Goal: Information Seeking & Learning: Learn about a topic

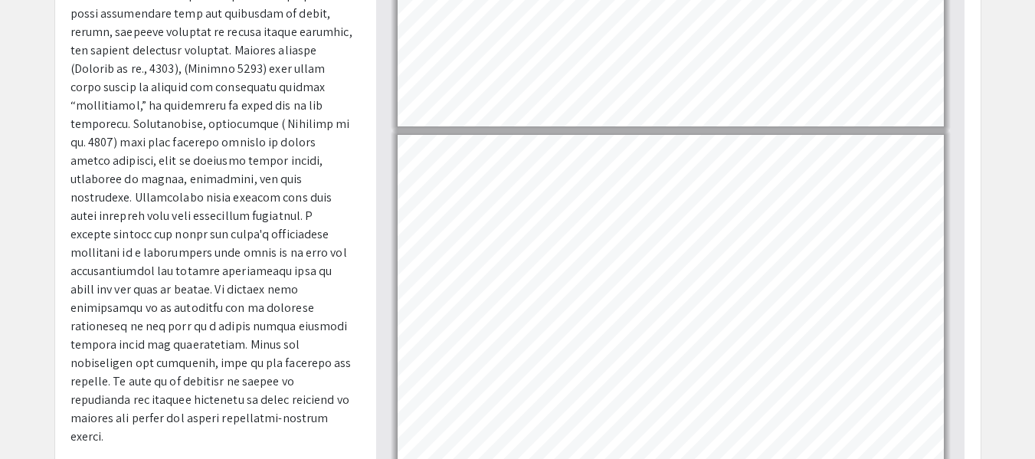
scroll to position [65, 0]
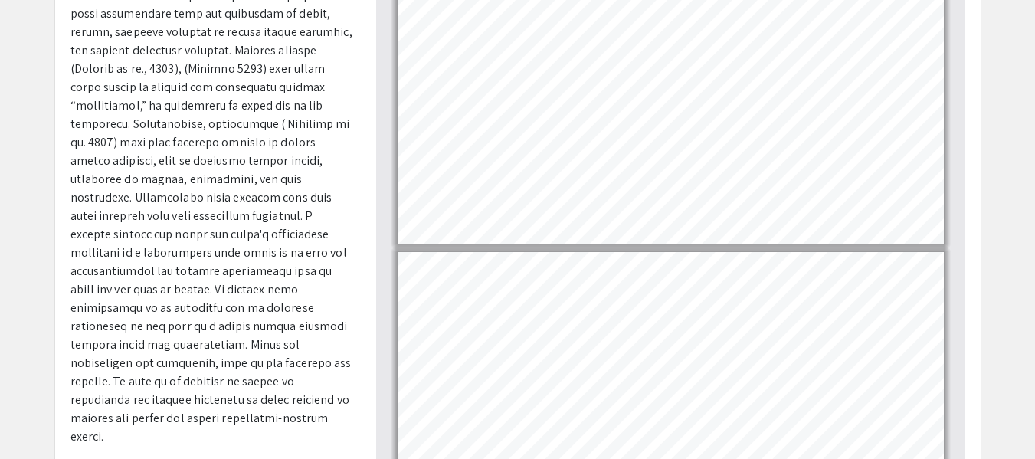
type input "1"
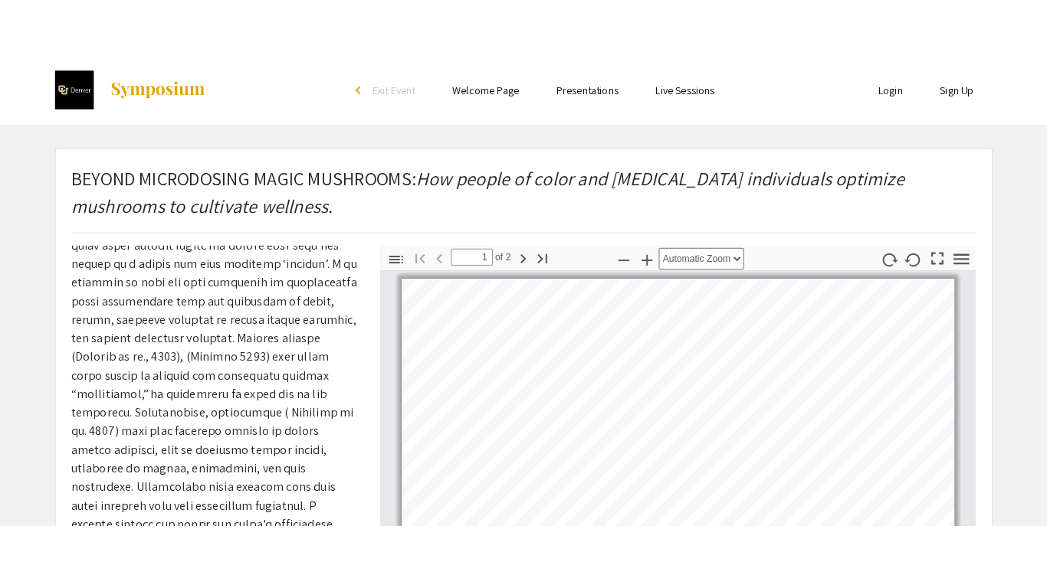
scroll to position [0, 0]
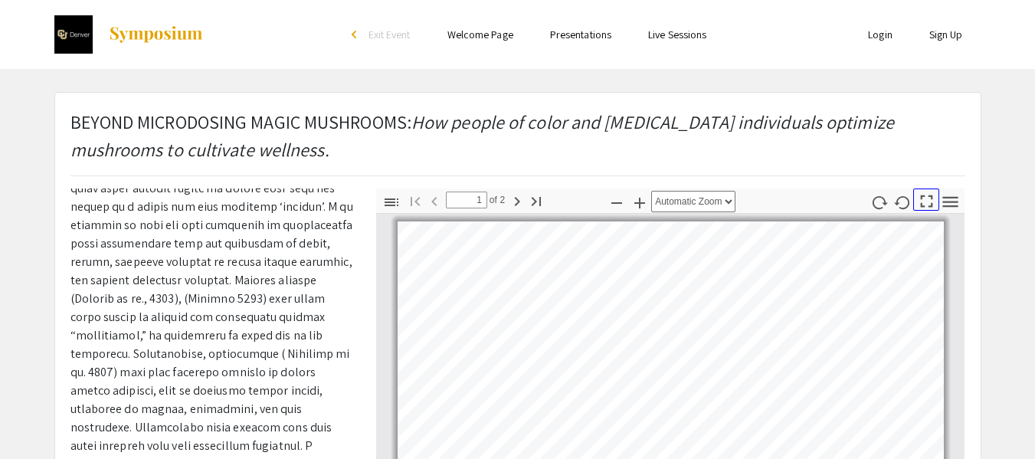
click at [929, 202] on icon "button" at bounding box center [926, 201] width 21 height 21
select select "page-fit"
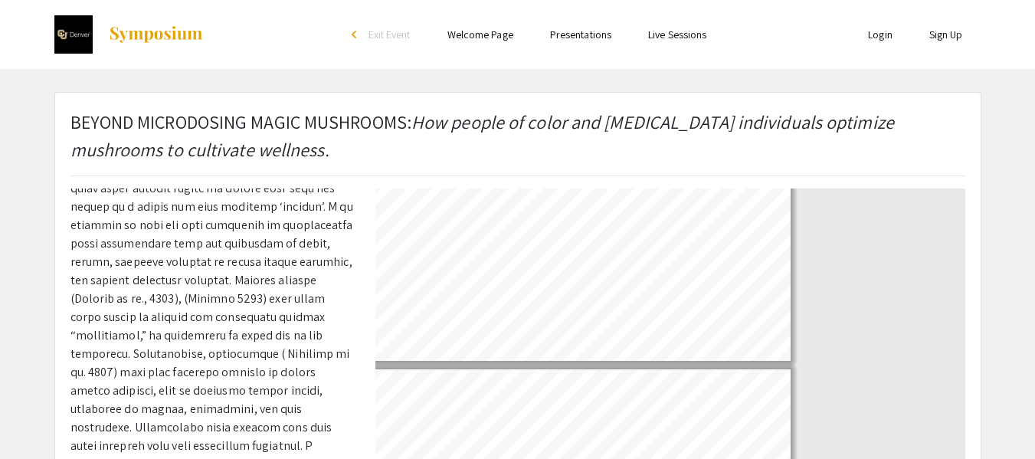
scroll to position [588, 0]
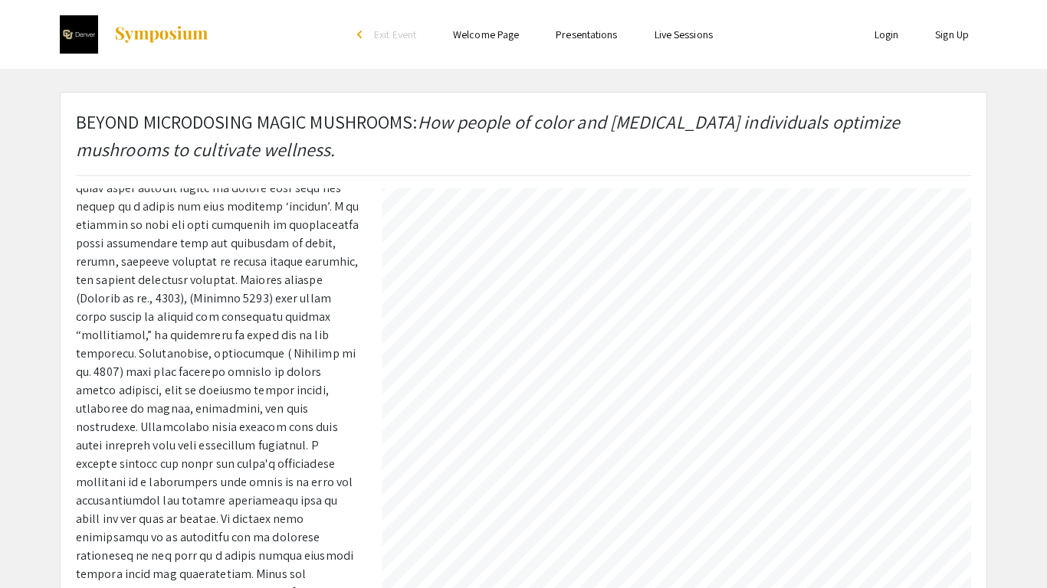
type input "2"
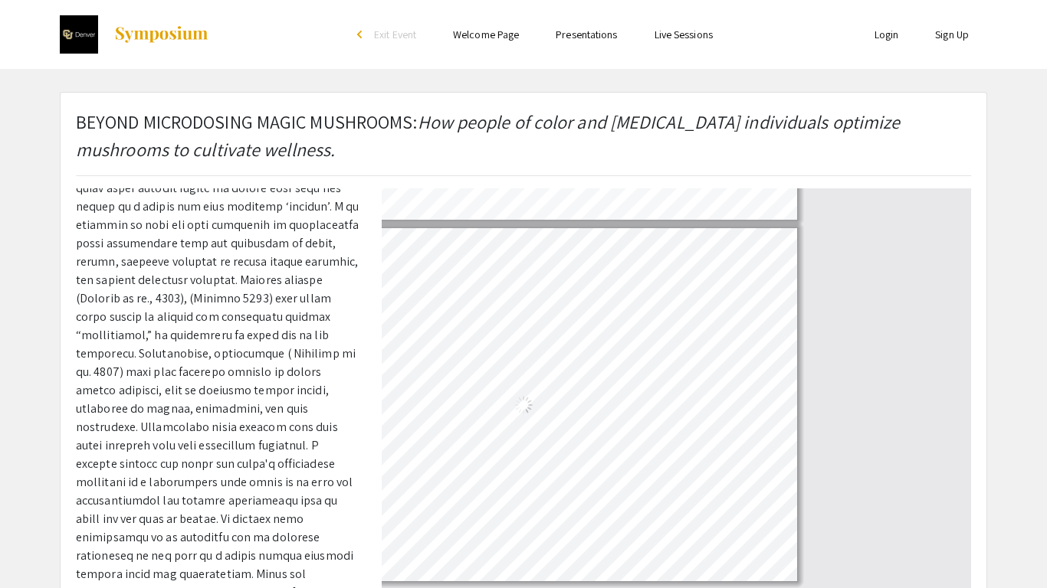
select select "auto"
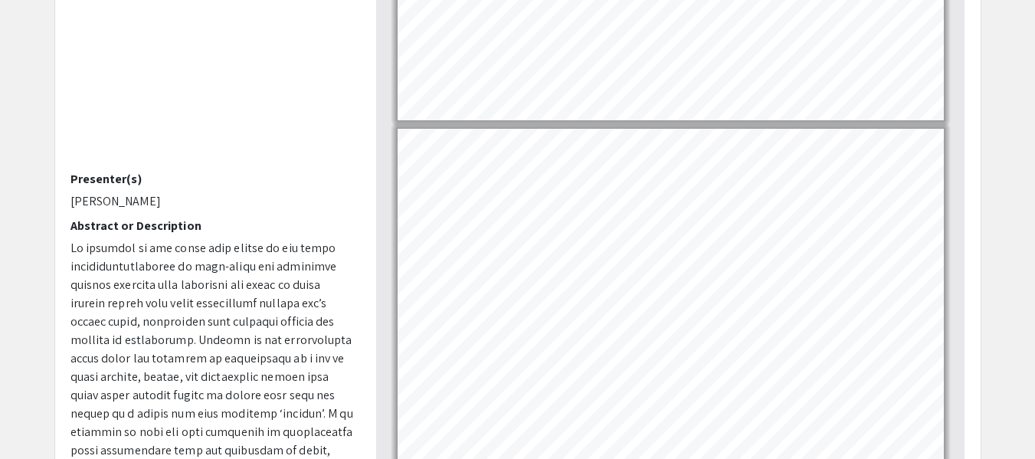
scroll to position [306, 0]
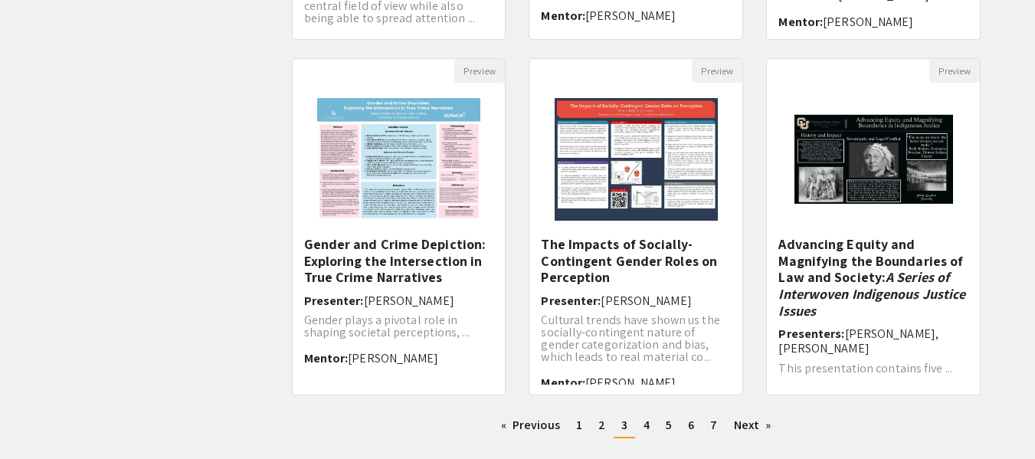
scroll to position [557, 0]
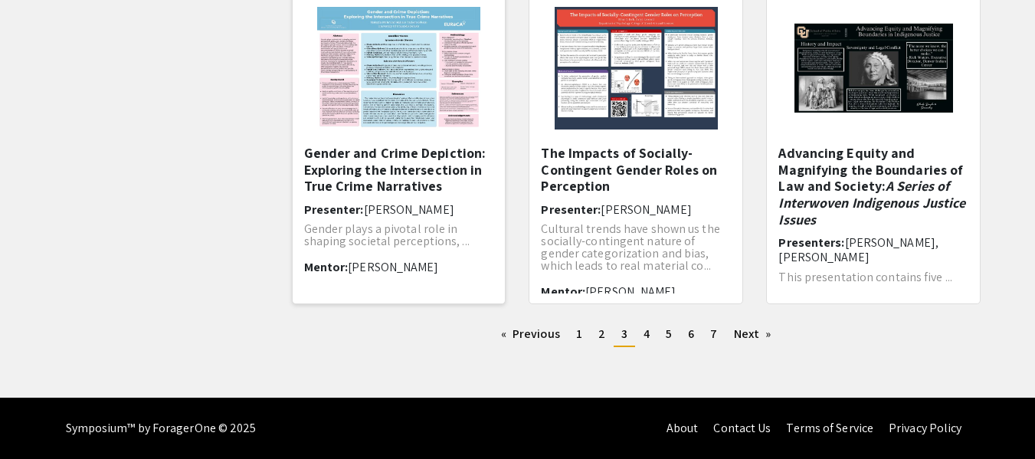
click at [346, 192] on h5 "Gender and Crime Depiction: Exploring the Intersection in True Crime Narratives" at bounding box center [399, 170] width 190 height 50
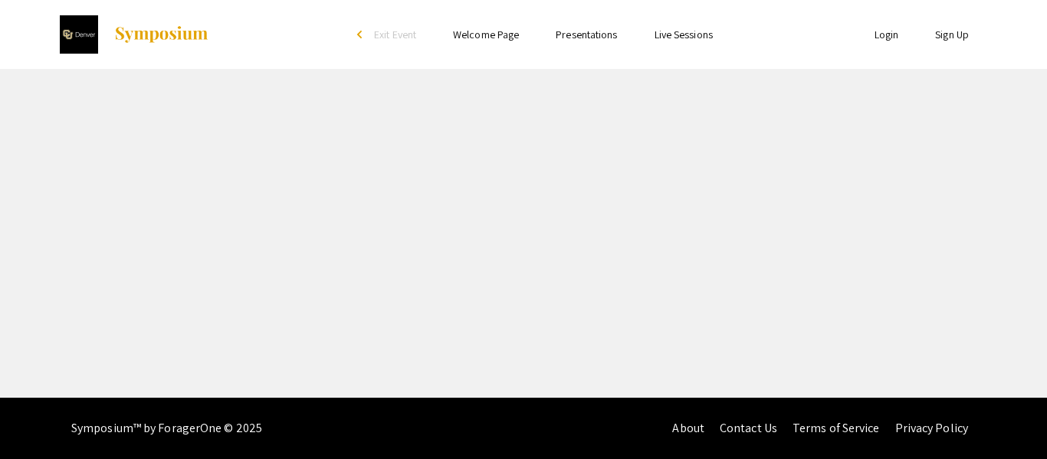
select select "custom"
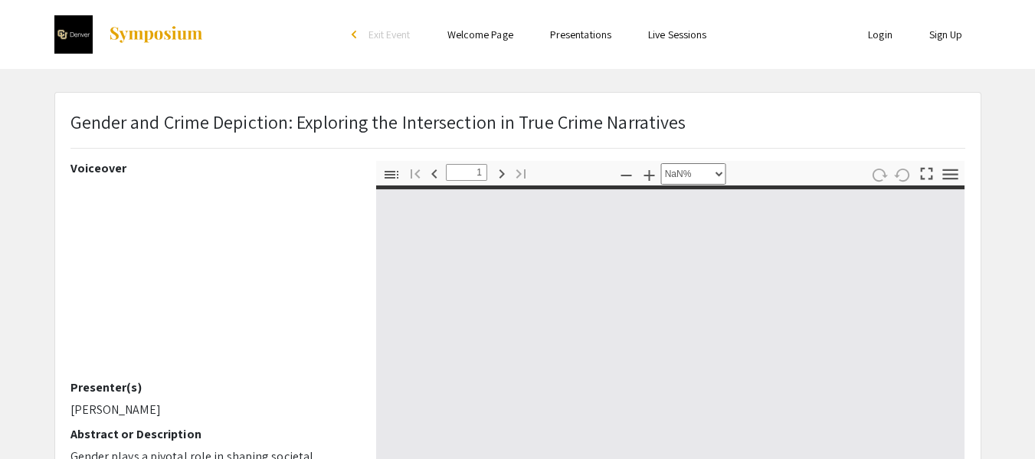
type input "0"
select select "custom"
type input "1"
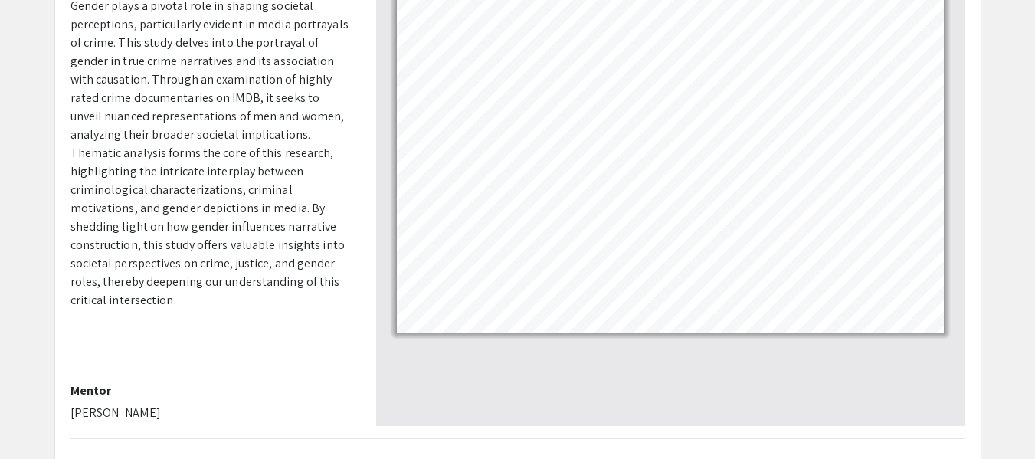
scroll to position [460, 0]
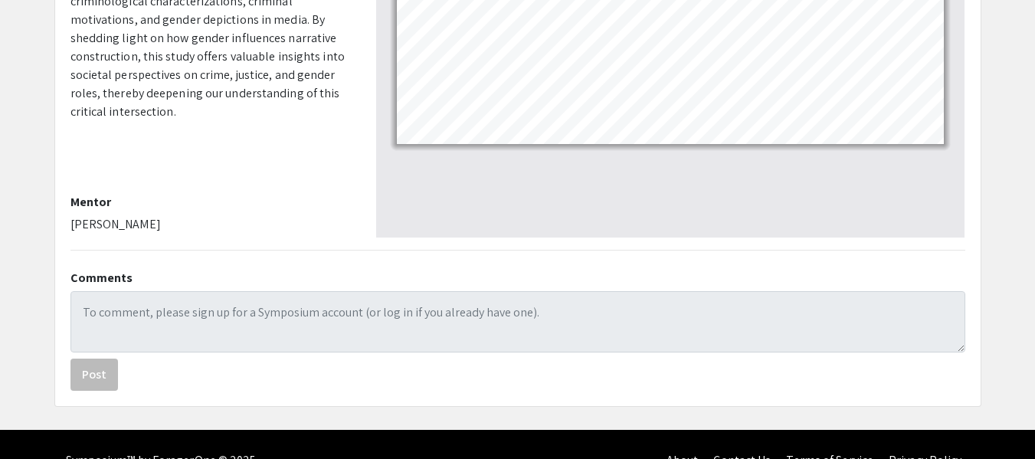
drag, startPoint x: 200, startPoint y: 218, endPoint x: 58, endPoint y: 220, distance: 141.8
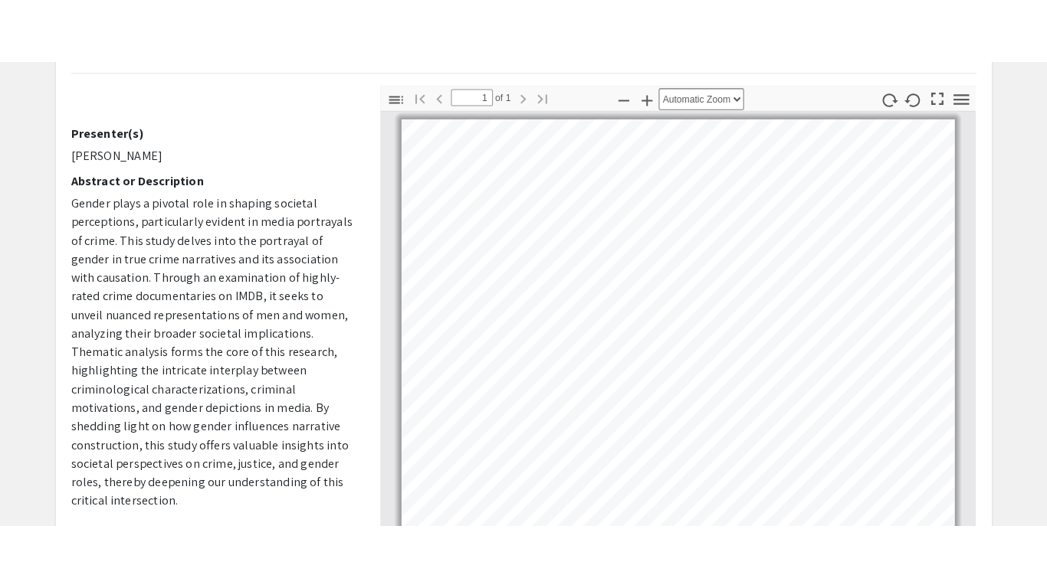
scroll to position [0, 0]
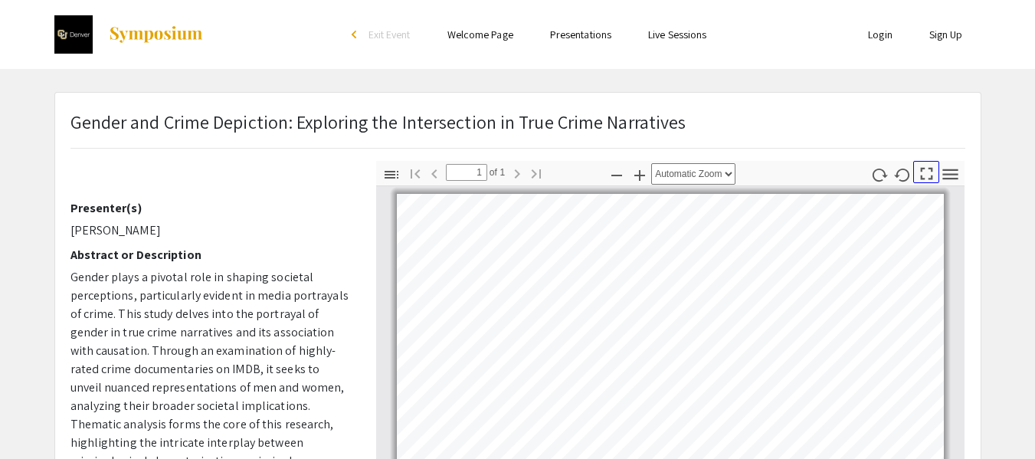
click at [927, 170] on icon "button" at bounding box center [926, 173] width 21 height 21
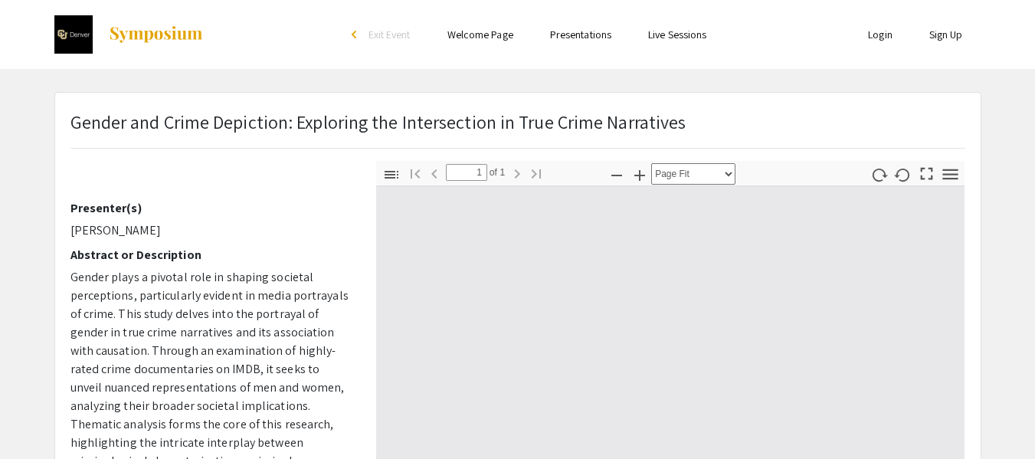
scroll to position [588, 0]
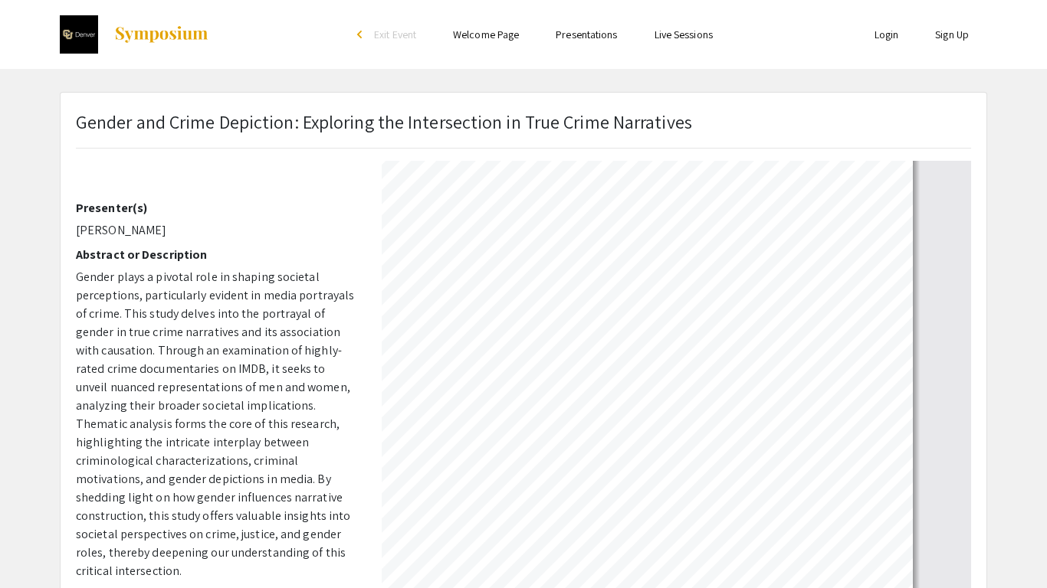
select select "auto"
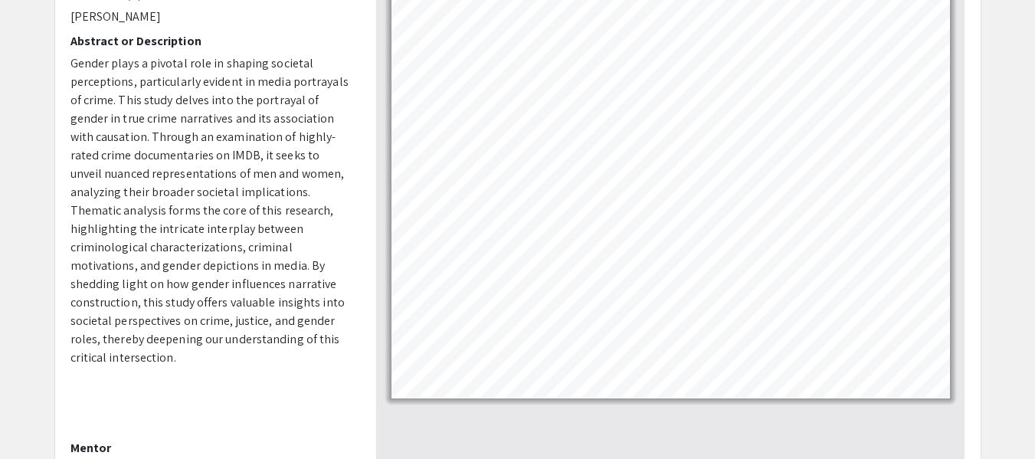
scroll to position [230, 0]
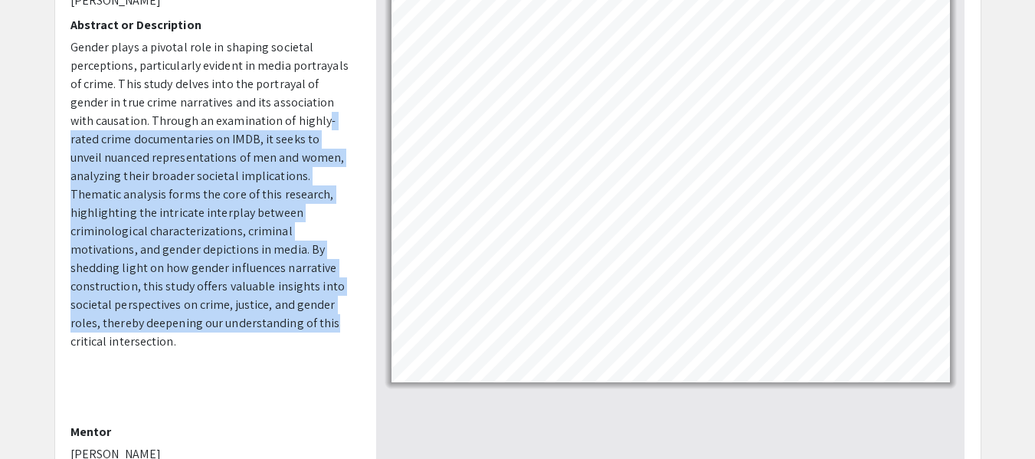
drag, startPoint x: 353, startPoint y: 314, endPoint x: 326, endPoint y: 124, distance: 192.0
click at [326, 124] on div "Voiceover Presenter(s) [PERSON_NAME] Abstract or Description Gender plays a piv…" at bounding box center [212, 199] width 306 height 536
click at [303, 236] on p "Gender plays a pivotal role in shaping societal perceptions, particularly evide…" at bounding box center [211, 194] width 283 height 313
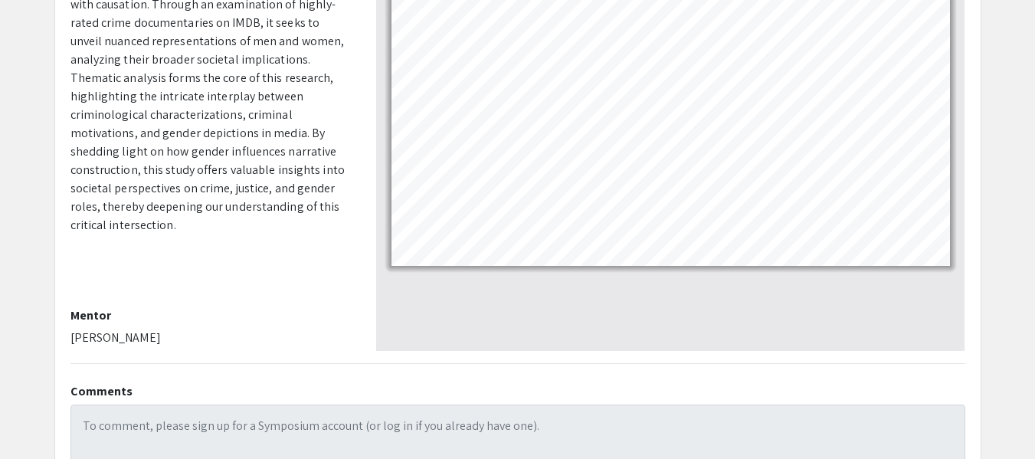
scroll to position [480, 0]
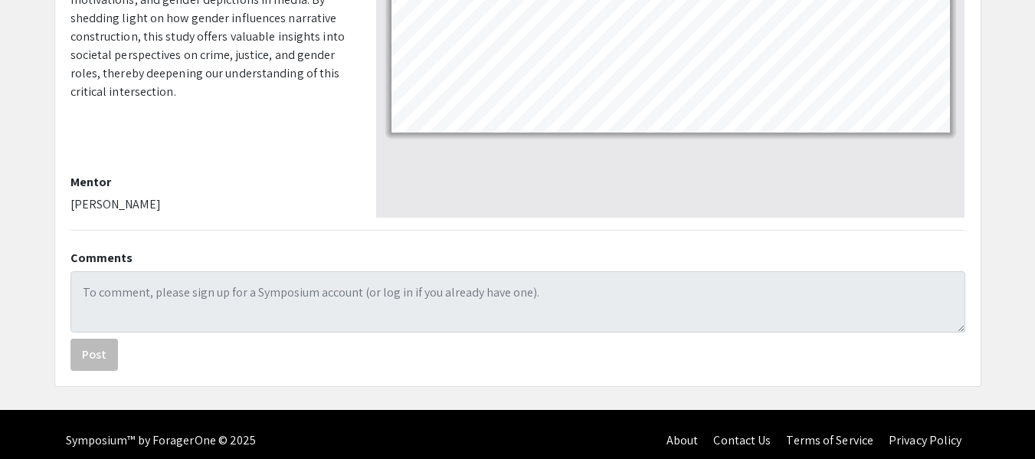
drag, startPoint x: 192, startPoint y: 202, endPoint x: 35, endPoint y: 208, distance: 156.5
click at [34, 205] on app-presentation "Gender and Crime Depiction: Exploring the Intersection in True Crime Narratives…" at bounding box center [517, -1] width 1035 height 775
click at [119, 203] on p "[PERSON_NAME]" at bounding box center [211, 204] width 283 height 18
drag, startPoint x: 46, startPoint y: 203, endPoint x: 182, endPoint y: 207, distance: 136.4
click at [180, 206] on div "Gender and Crime Depiction: Exploring the Intersection in True Crime Narratives…" at bounding box center [518, -1] width 950 height 775
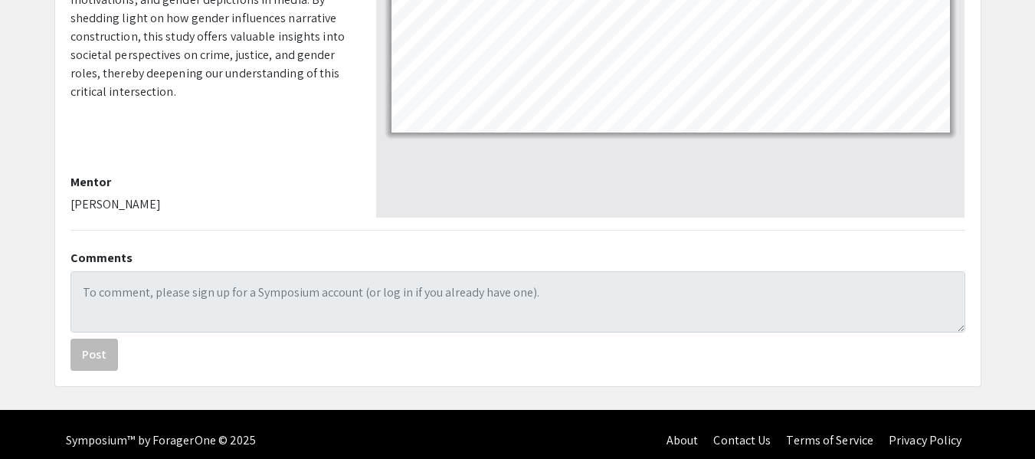
click at [157, 208] on p "[PERSON_NAME]" at bounding box center [211, 204] width 283 height 18
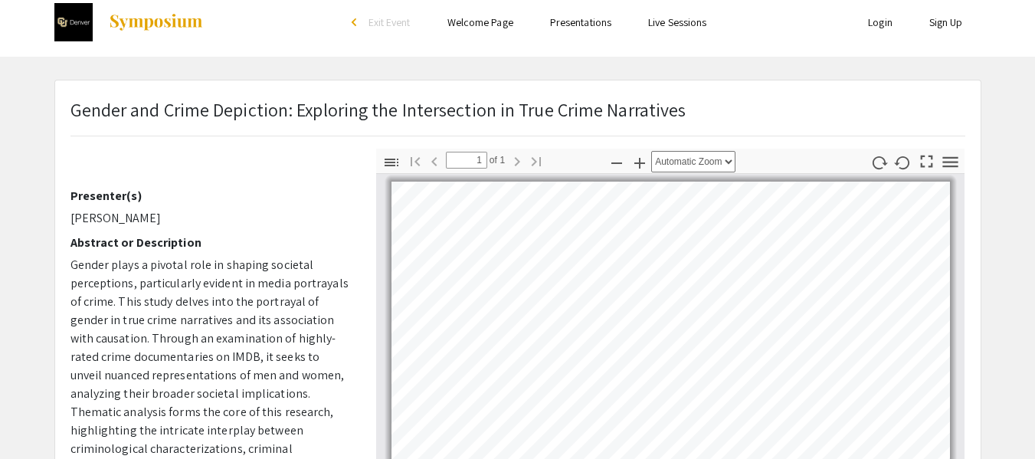
scroll to position [0, 0]
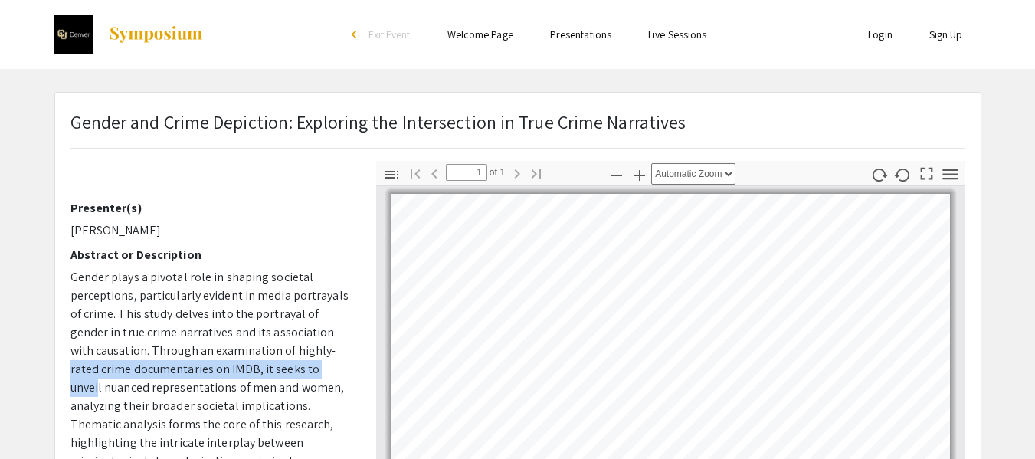
drag, startPoint x: 343, startPoint y: 363, endPoint x: 344, endPoint y: 352, distance: 10.8
click at [344, 352] on p "Gender plays a pivotal role in shaping societal perceptions, particularly evide…" at bounding box center [211, 424] width 283 height 313
click at [209, 357] on span "Gender plays a pivotal role in shaping societal perceptions, particularly evide…" at bounding box center [209, 424] width 278 height 310
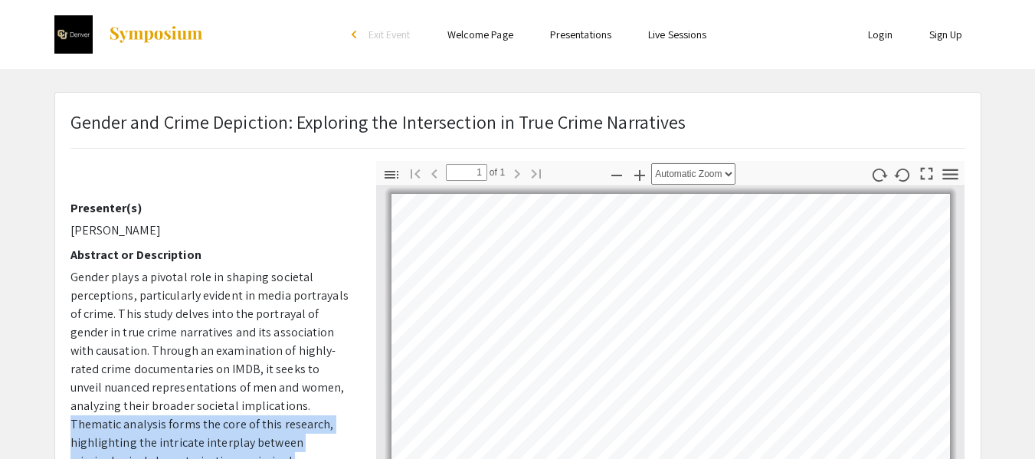
drag, startPoint x: 346, startPoint y: 402, endPoint x: 367, endPoint y: 272, distance: 131.9
click at [367, 272] on div "Voiceover Presenter(s) [PERSON_NAME] Abstract or Description Gender plays a piv…" at bounding box center [518, 429] width 918 height 536
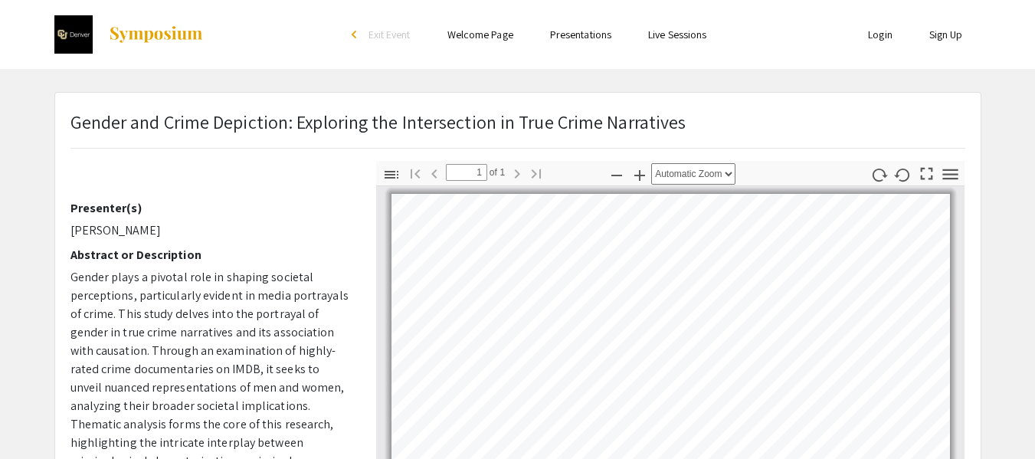
drag, startPoint x: 286, startPoint y: 343, endPoint x: 375, endPoint y: 353, distance: 89.5
click at [285, 343] on span "Gender plays a pivotal role in shaping societal perceptions, particularly evide…" at bounding box center [209, 424] width 278 height 310
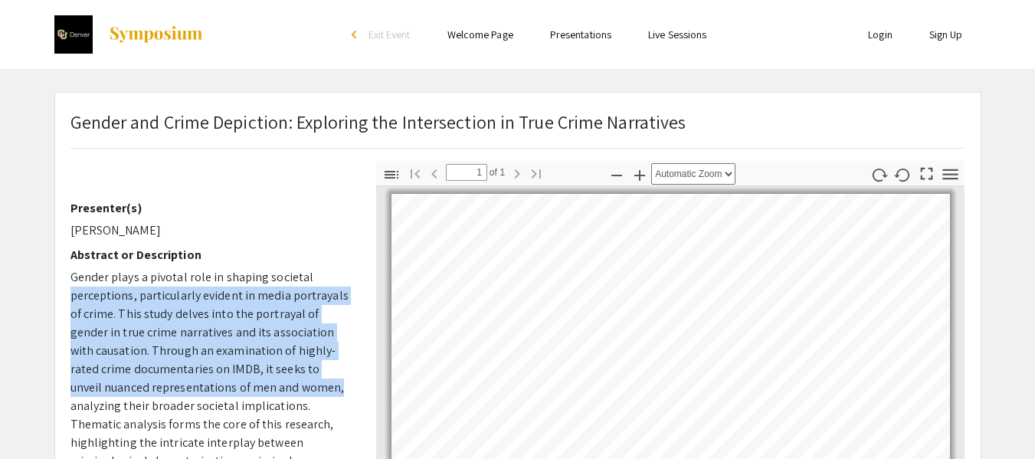
drag, startPoint x: 352, startPoint y: 376, endPoint x: 320, endPoint y: 336, distance: 51.2
click at [356, 264] on div "Voiceover Presenter(s) [PERSON_NAME] Abstract or Description Gender plays a piv…" at bounding box center [212, 429] width 306 height 536
click at [290, 361] on span "Gender plays a pivotal role in shaping societal perceptions, particularly evide…" at bounding box center [209, 424] width 278 height 310
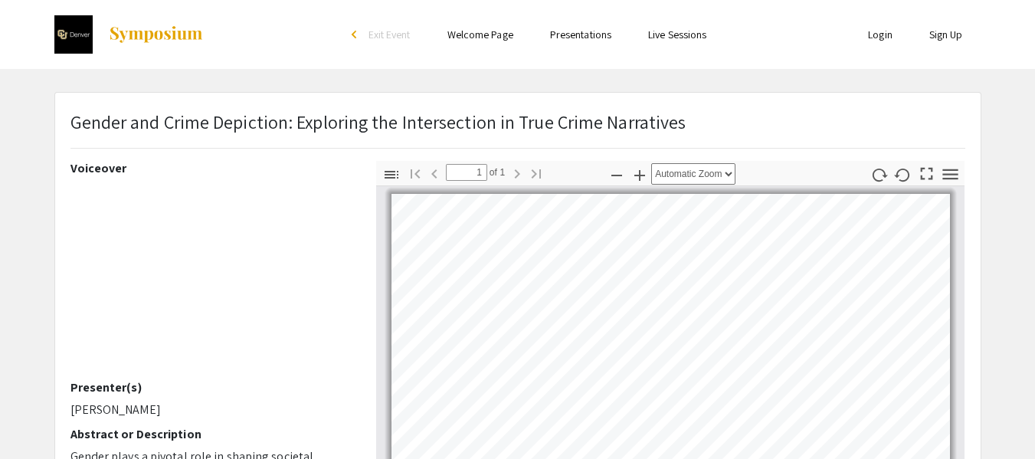
click at [488, 127] on p "Gender and Crime Depiction: Exploring the Intersection in True Crime Narratives" at bounding box center [378, 122] width 616 height 28
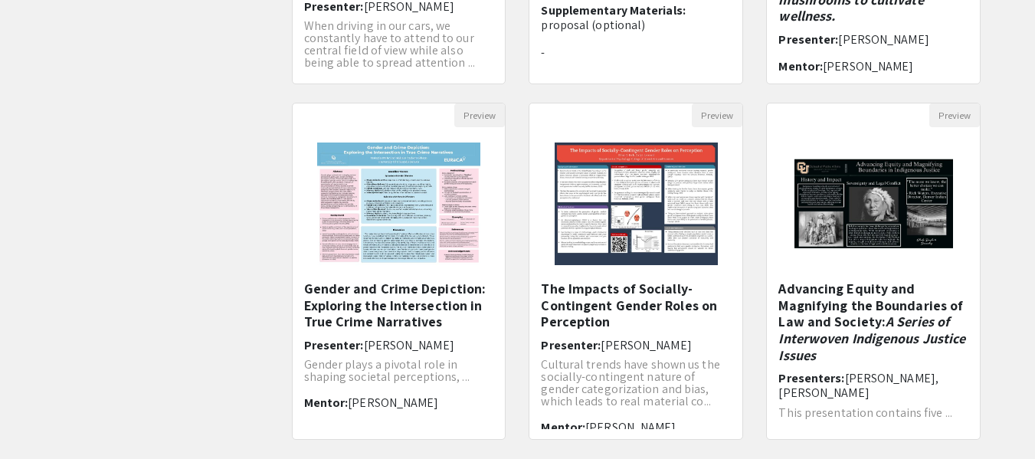
scroll to position [536, 0]
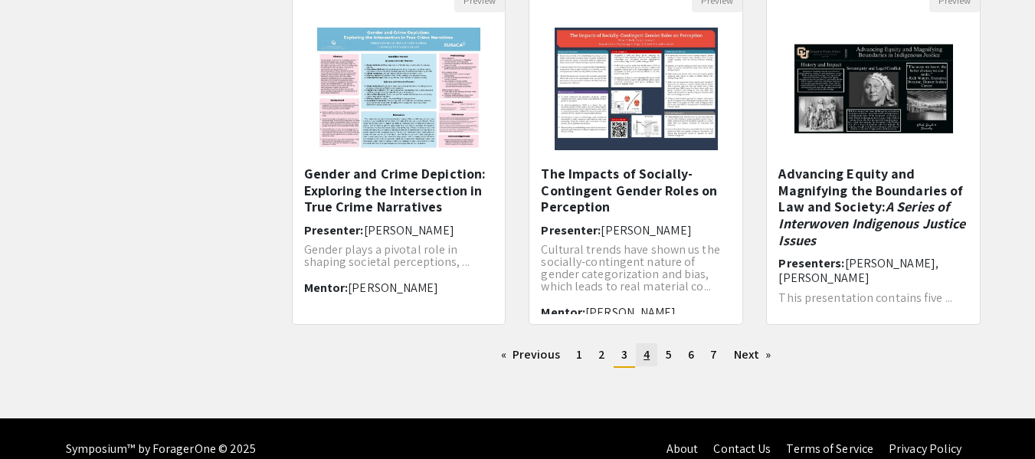
click at [644, 356] on span "4" at bounding box center [647, 354] width 6 height 16
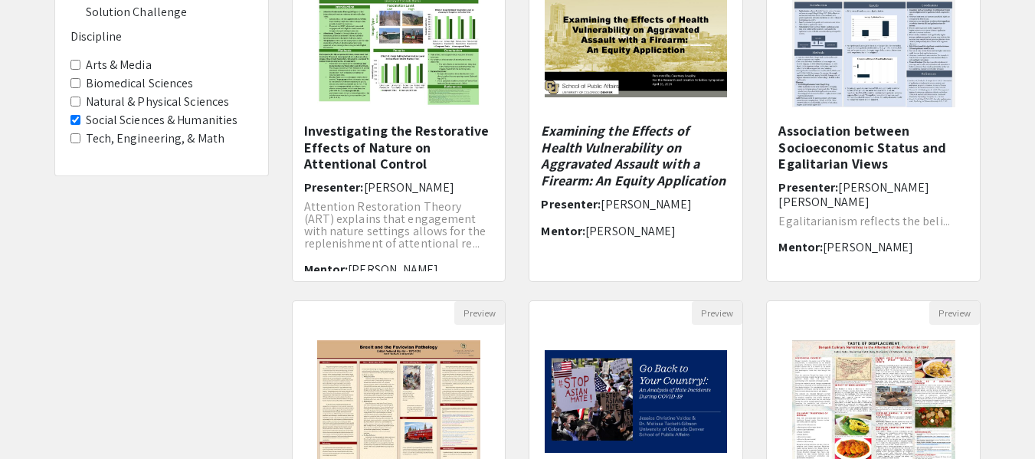
scroll to position [306, 0]
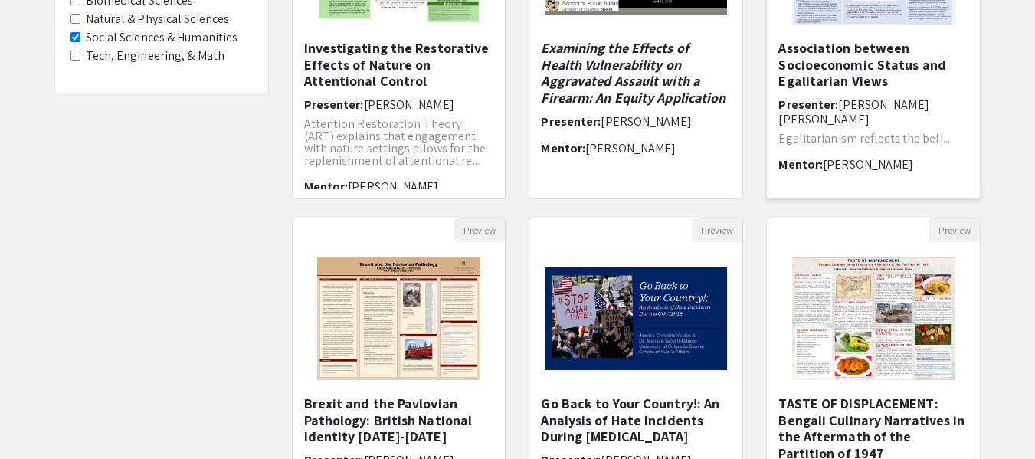
click at [839, 55] on h5 "Association between Socioeconomic Status and Egalitarian Views" at bounding box center [873, 65] width 190 height 50
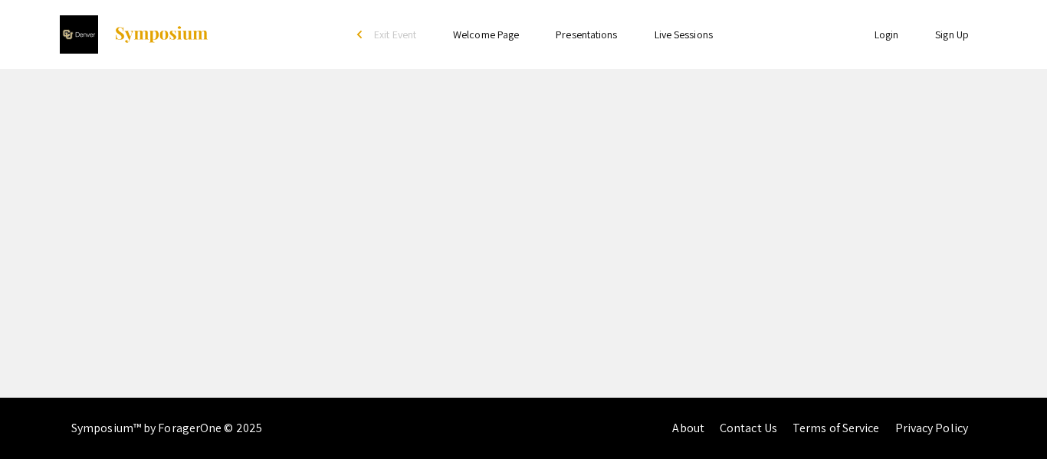
select select "custom"
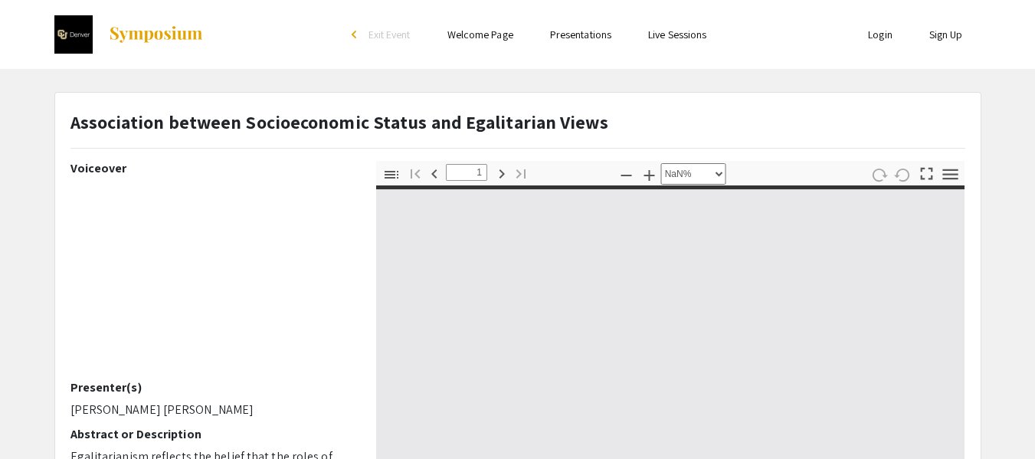
type input "0"
select select "custom"
type input "1"
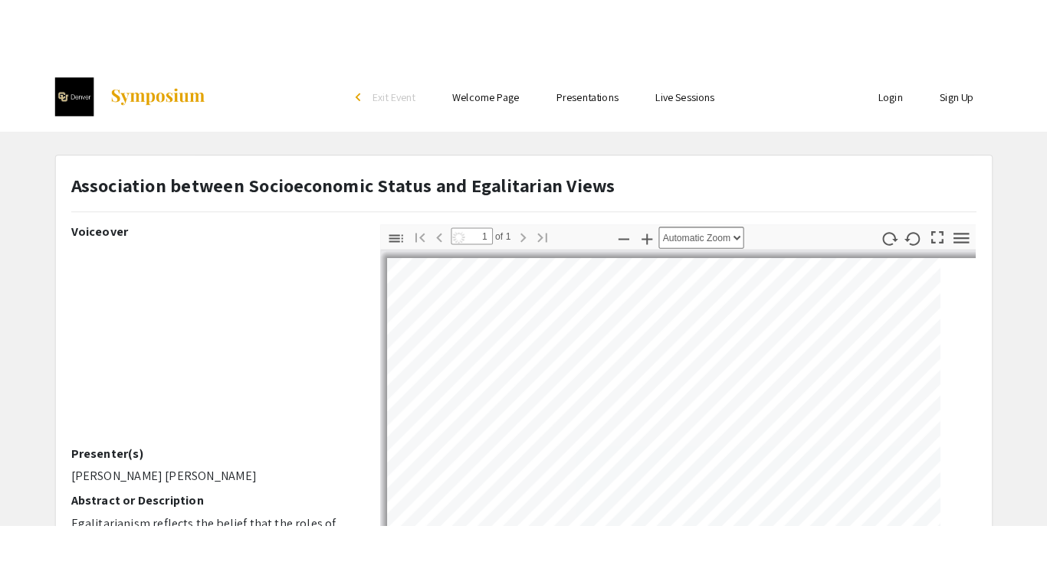
scroll to position [153, 0]
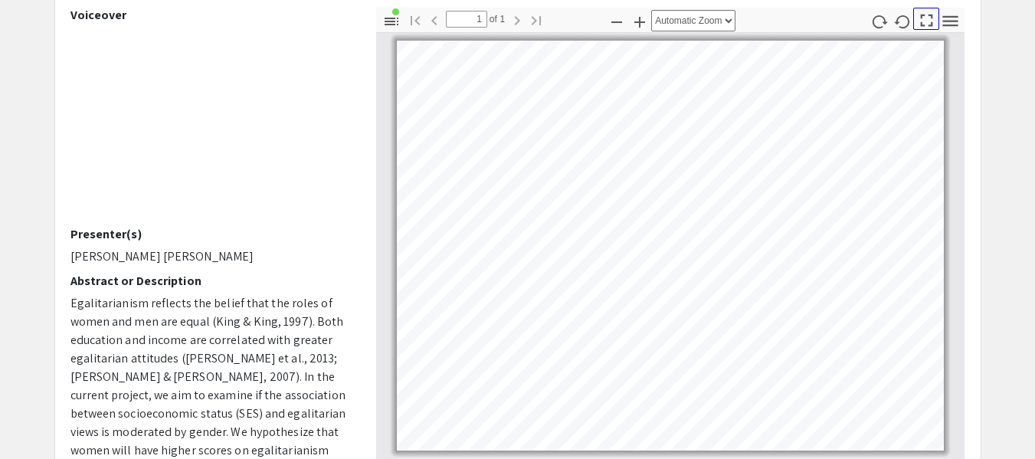
click at [925, 19] on icon "button" at bounding box center [926, 20] width 21 height 21
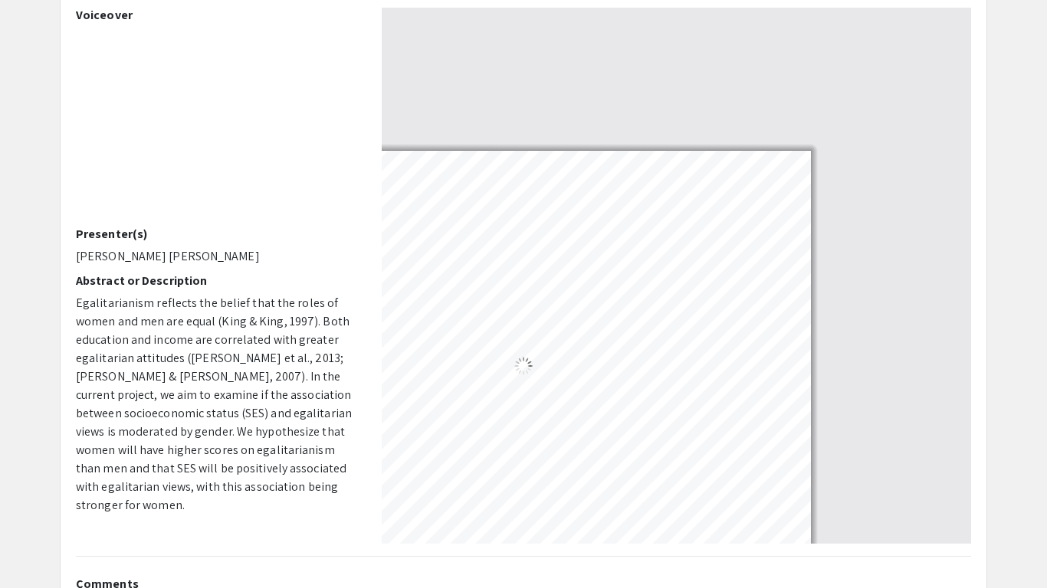
select select "auto"
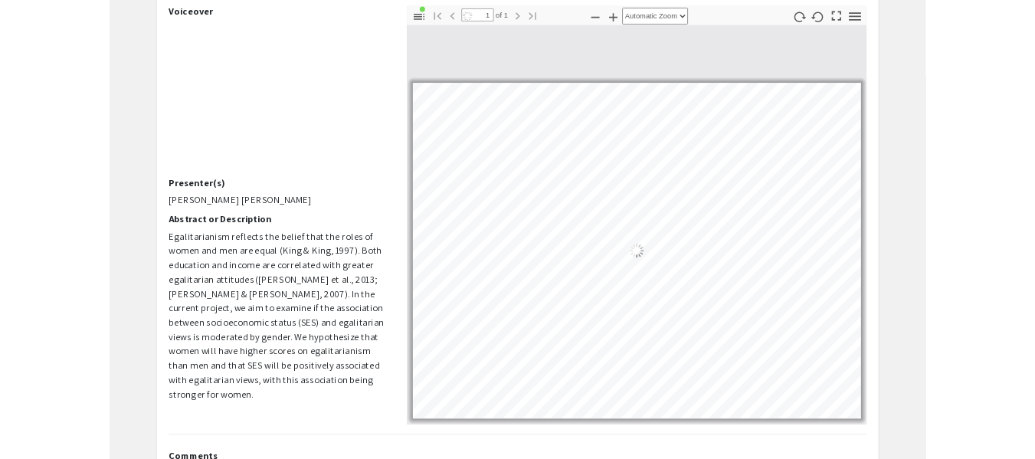
scroll to position [0, 0]
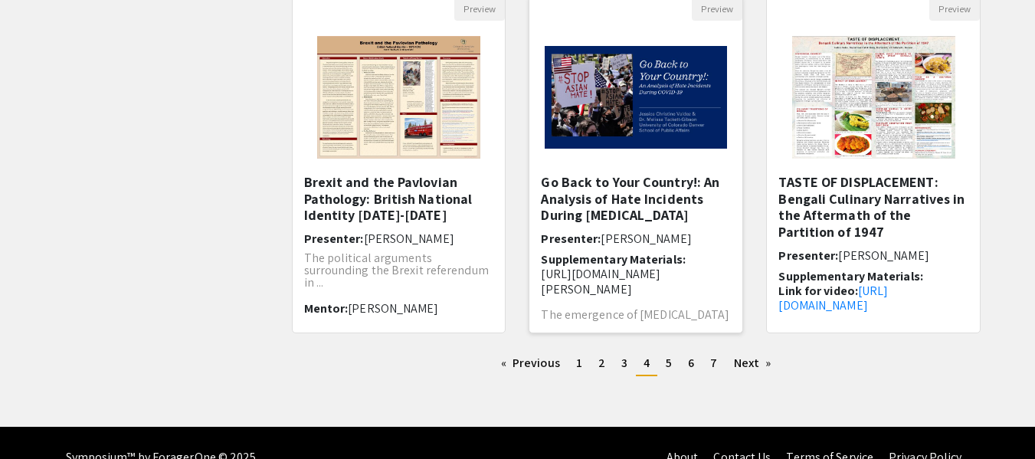
scroll to position [536, 0]
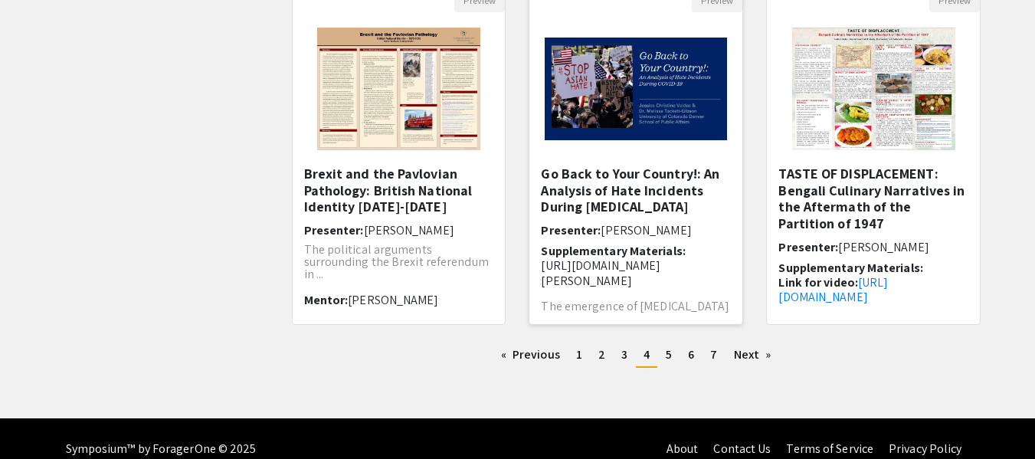
click at [618, 166] on h5 "Go Back to Your Country!: An Analysis of Hate Incidents During [MEDICAL_DATA]" at bounding box center [636, 191] width 190 height 50
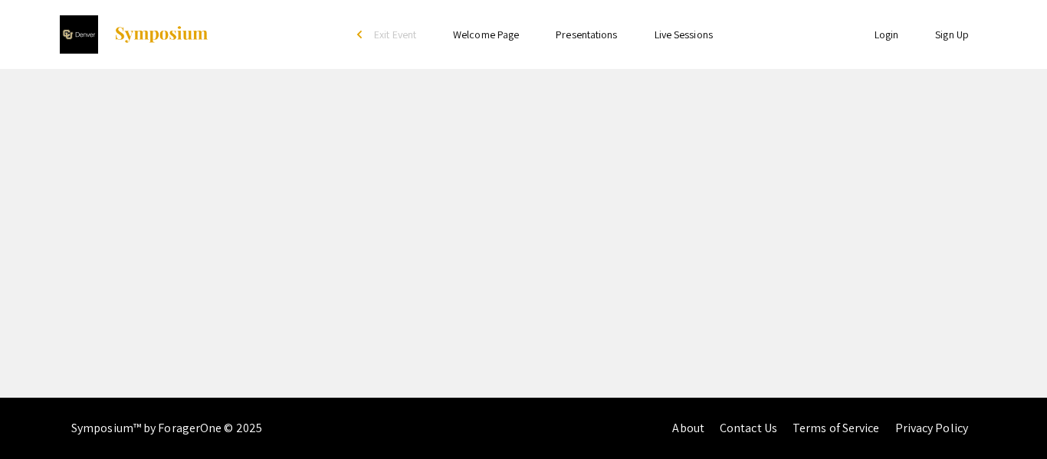
select select "custom"
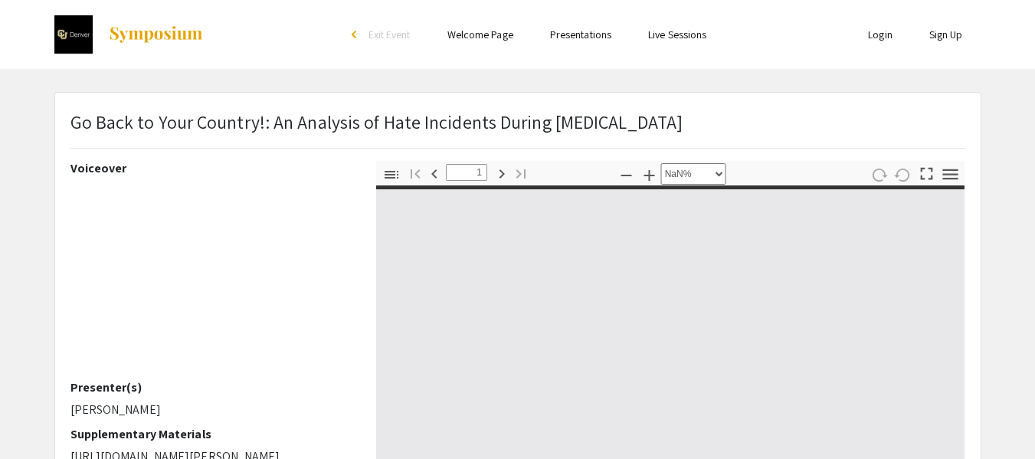
type input "0"
select select "custom"
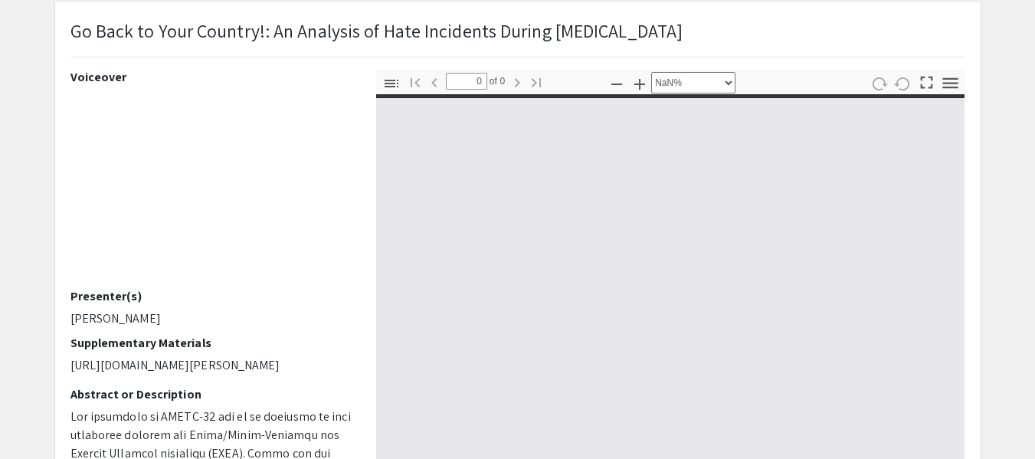
type input "1"
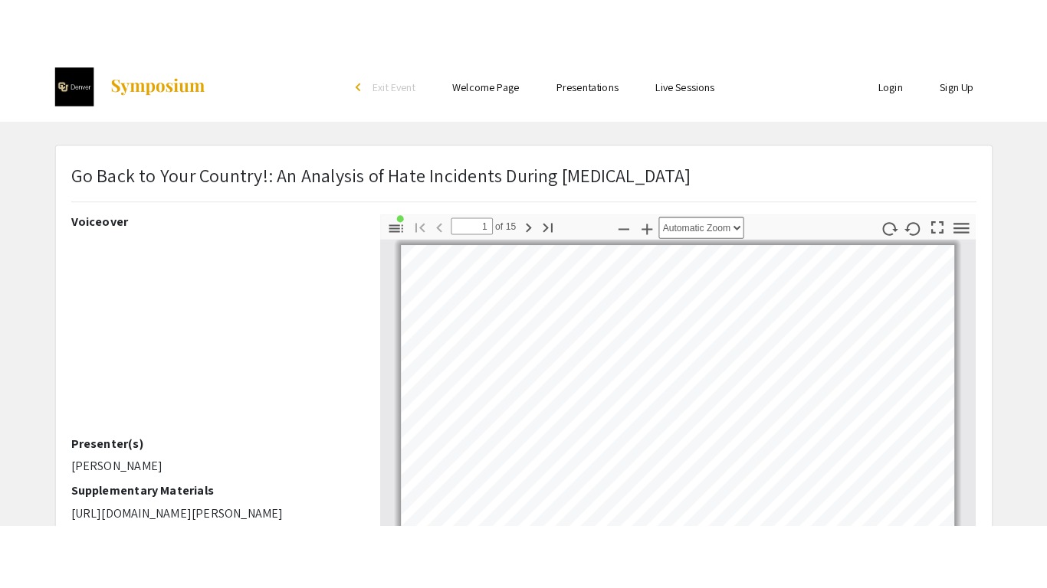
scroll to position [77, 0]
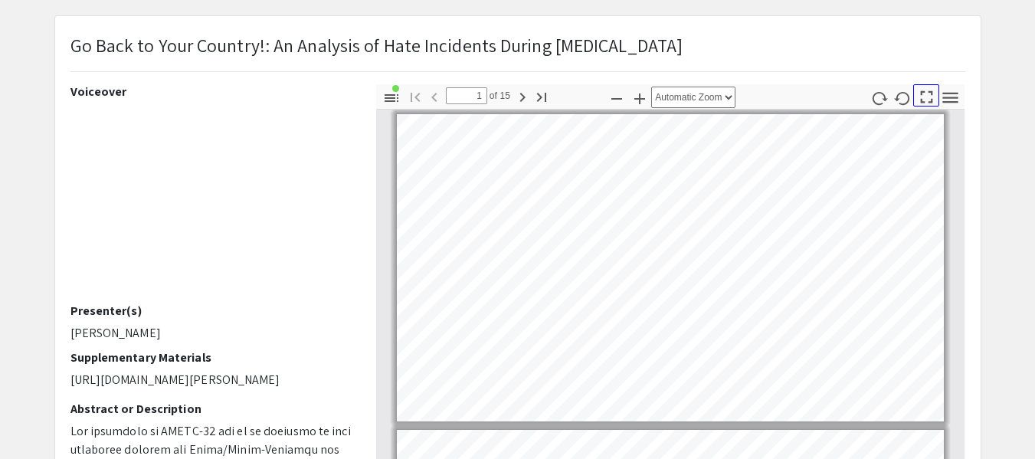
click at [931, 96] on icon "button" at bounding box center [926, 97] width 21 height 21
select select "page-fit"
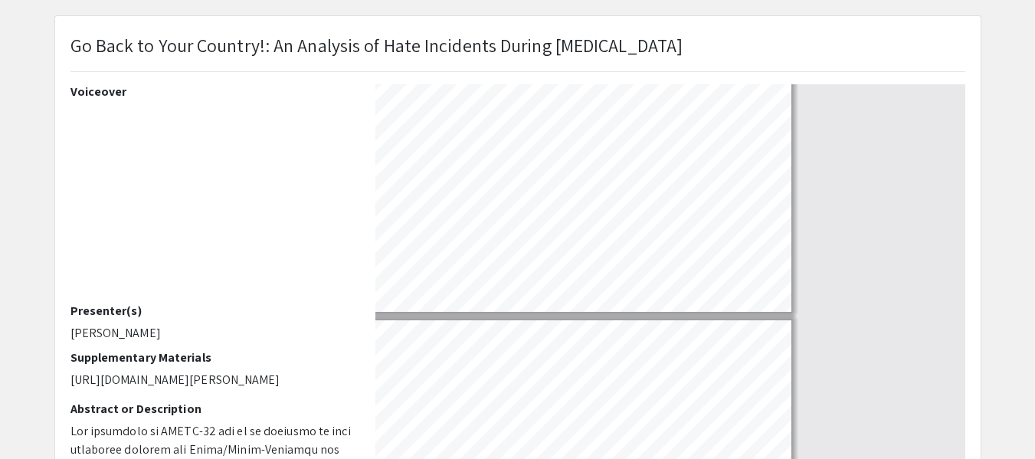
scroll to position [588, 0]
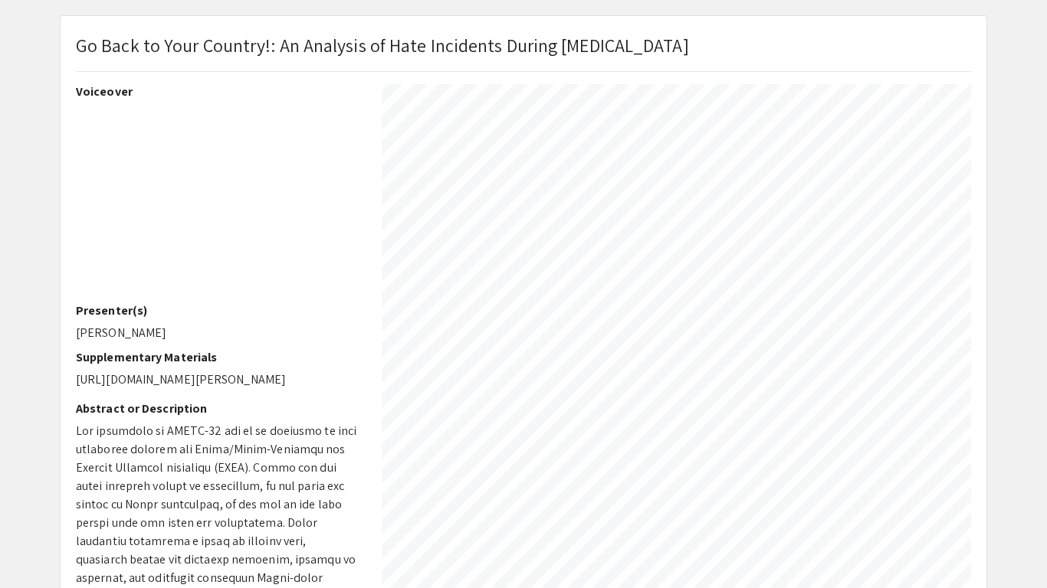
type input "7"
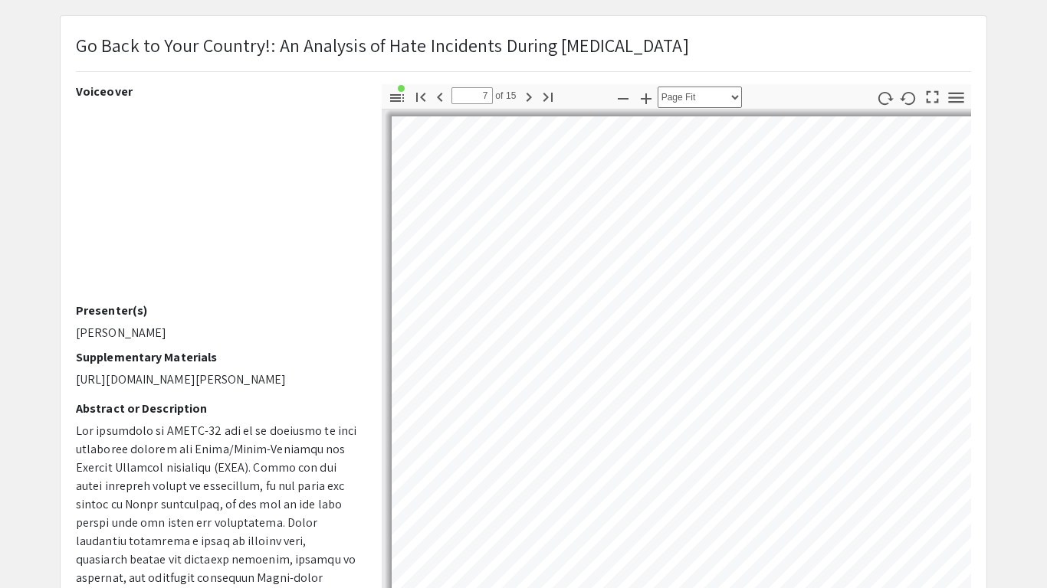
select select "auto"
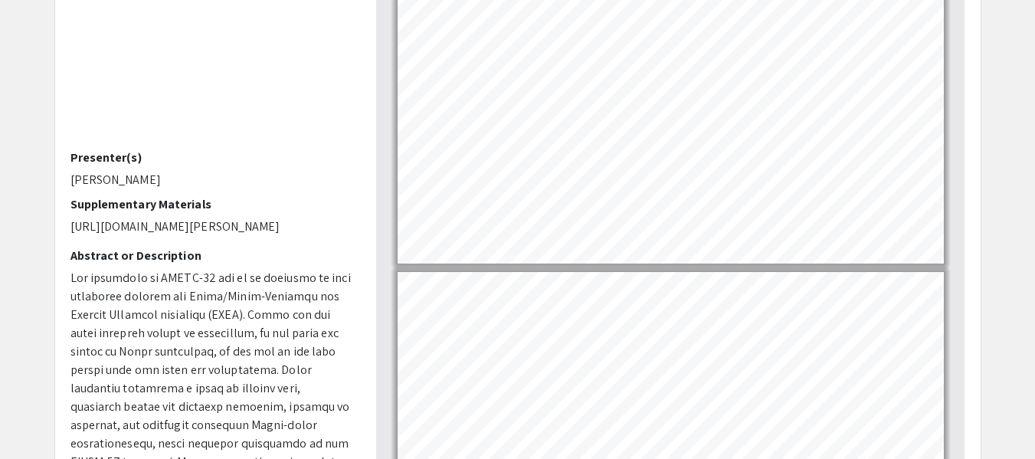
scroll to position [0, 0]
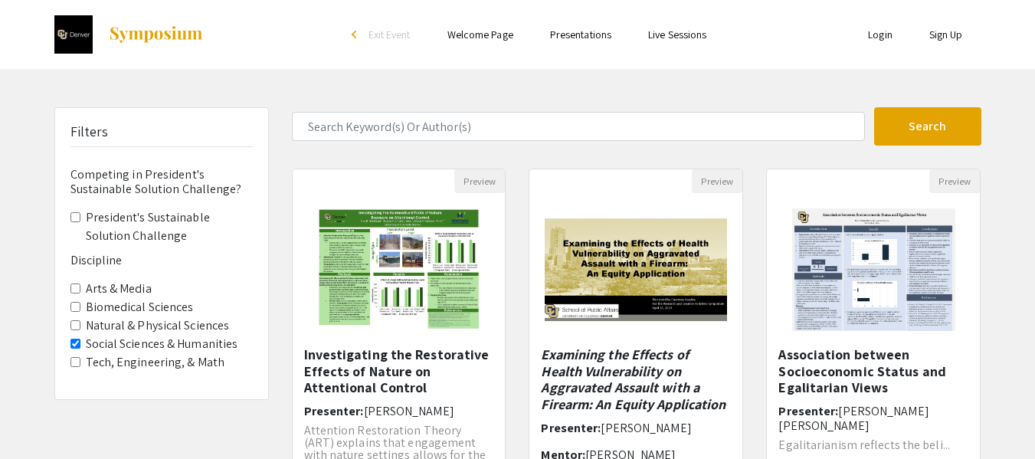
scroll to position [536, 0]
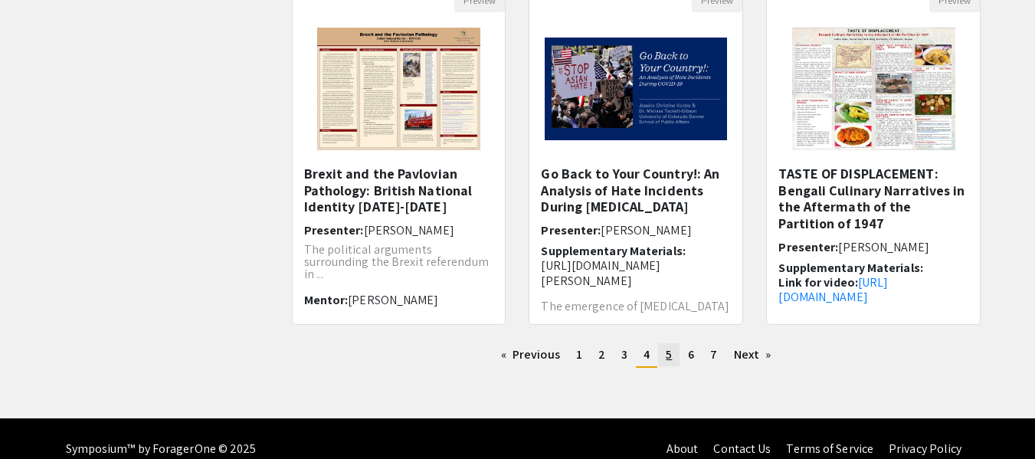
click at [665, 355] on link "page 5" at bounding box center [668, 354] width 21 height 23
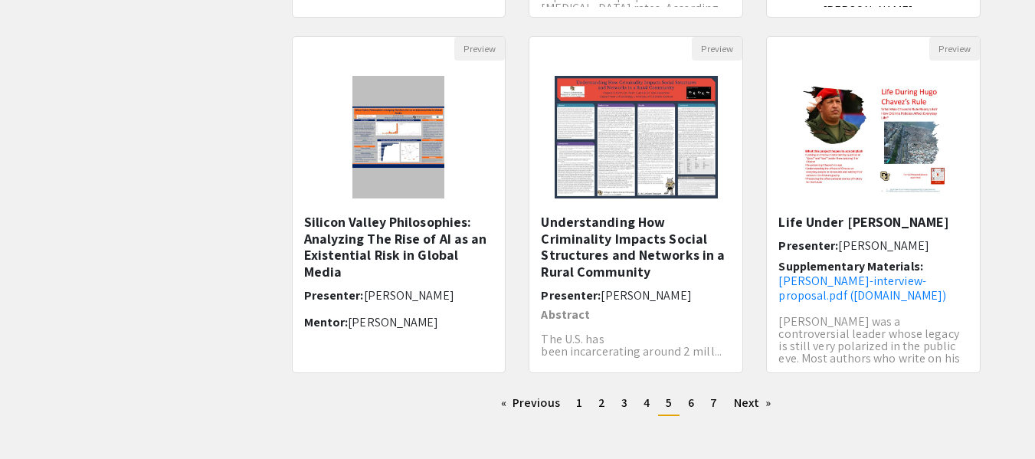
scroll to position [515, 0]
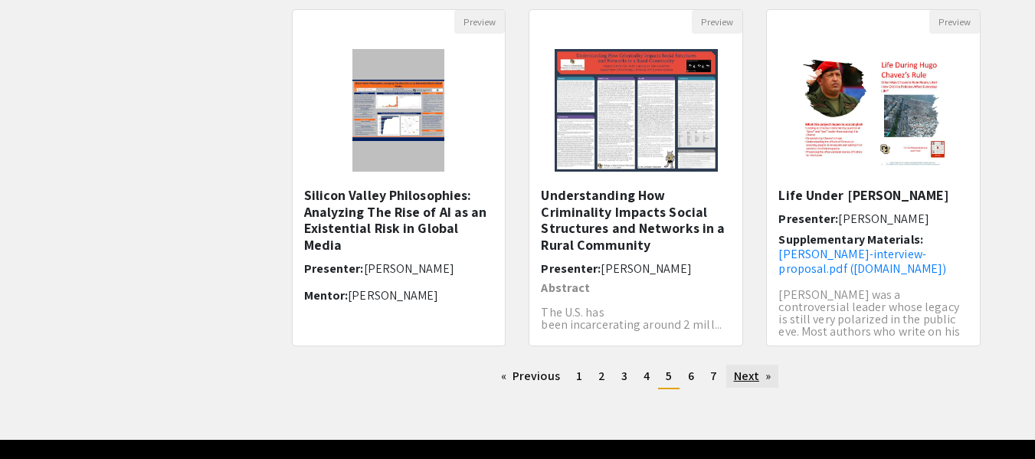
click at [750, 379] on link "Next page" at bounding box center [752, 376] width 53 height 23
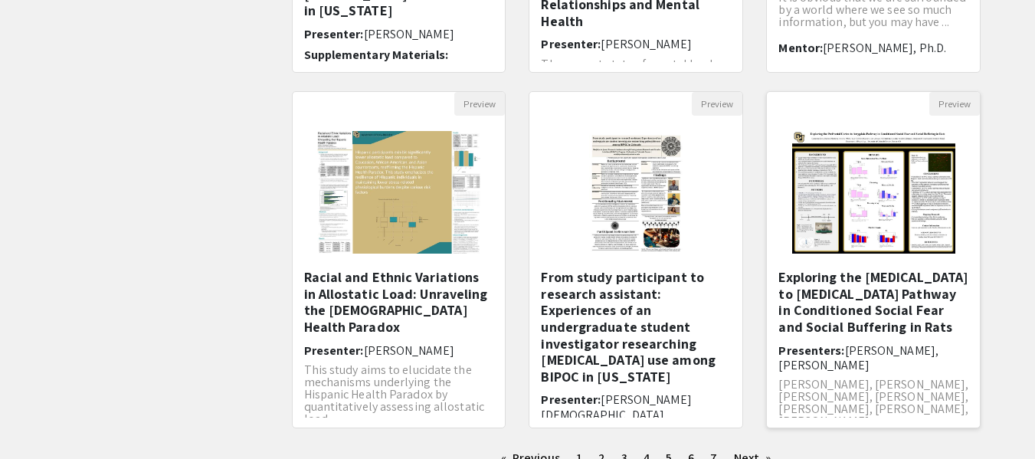
scroll to position [460, 0]
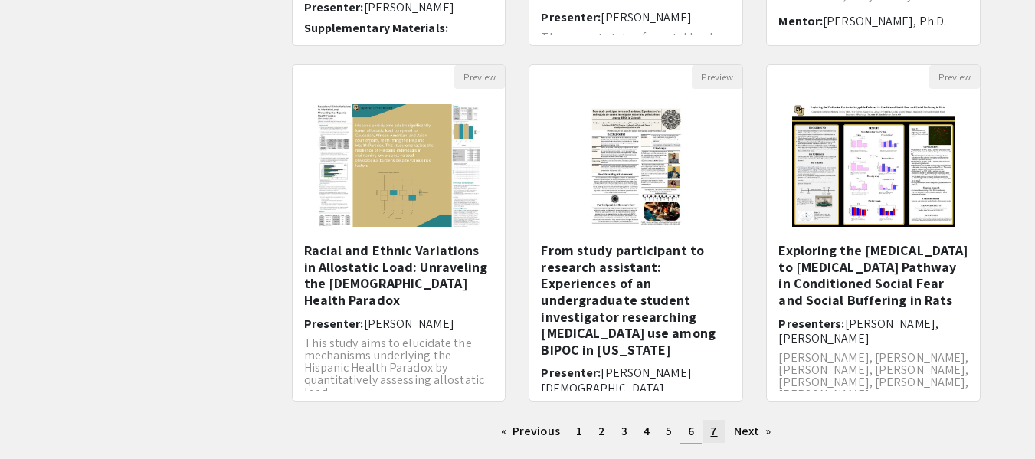
click at [716, 438] on span "7" at bounding box center [713, 431] width 7 height 16
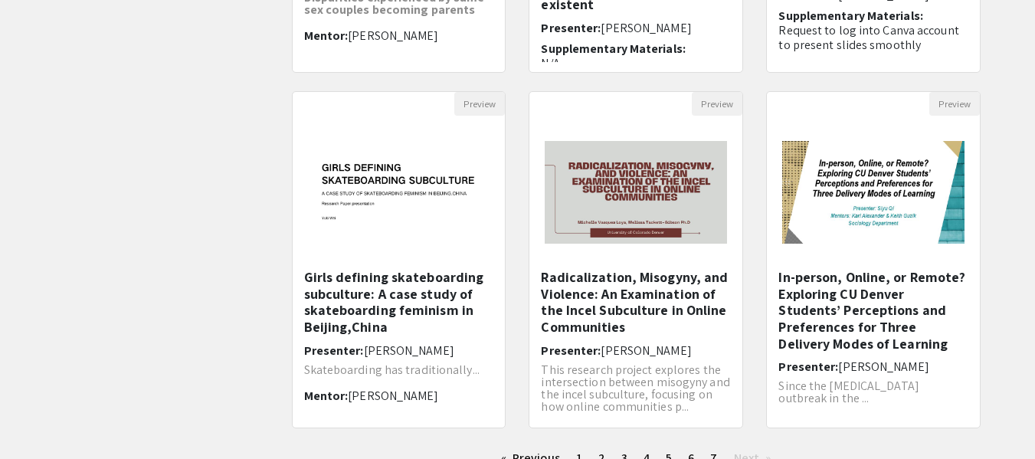
scroll to position [460, 0]
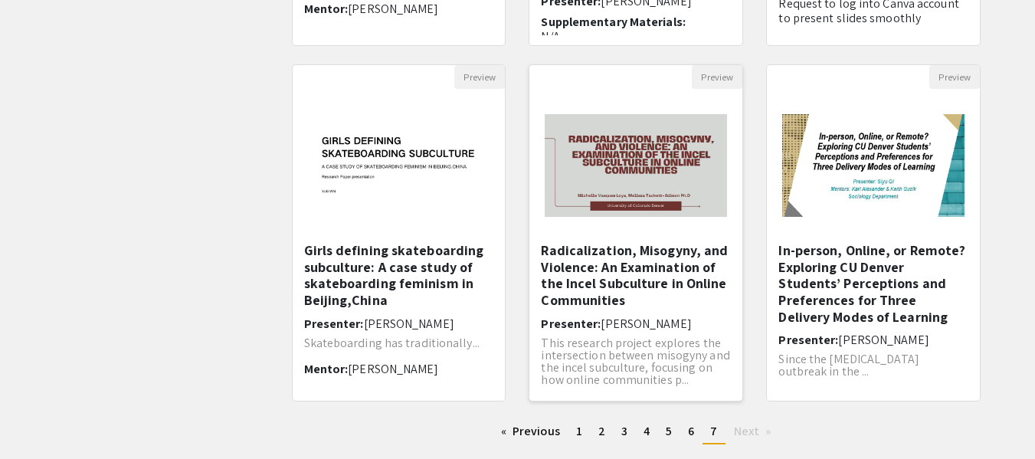
click at [660, 280] on h5 "Radicalization, Misogyny, and Violence: An Examination of the Incel Subculture …" at bounding box center [636, 275] width 190 height 66
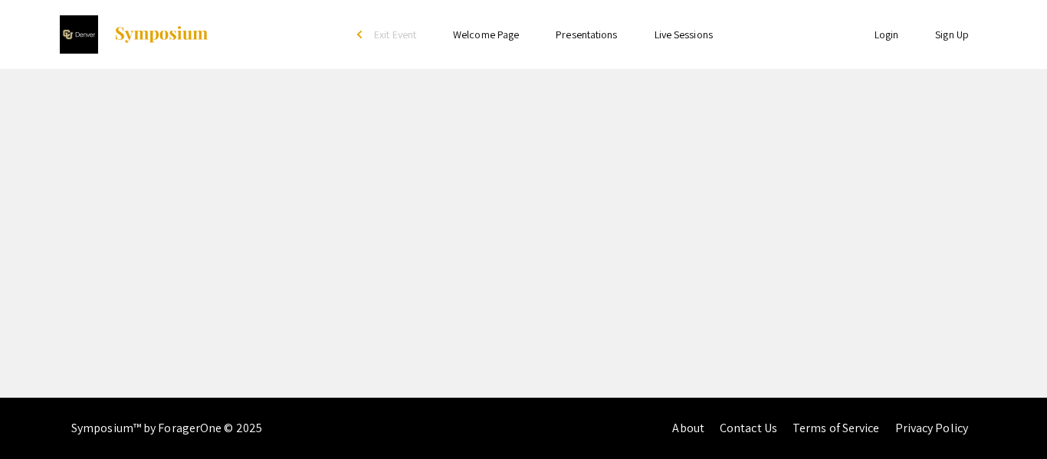
select select "custom"
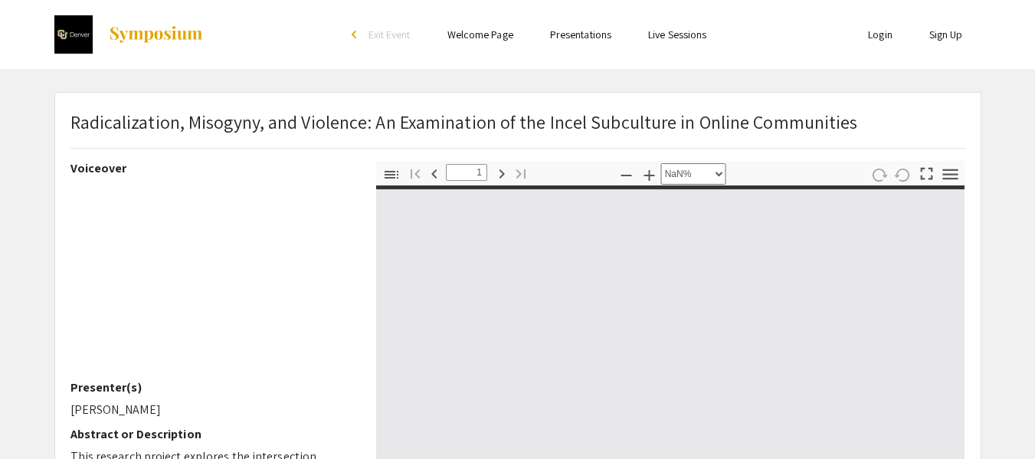
type input "0"
select select "custom"
type input "1"
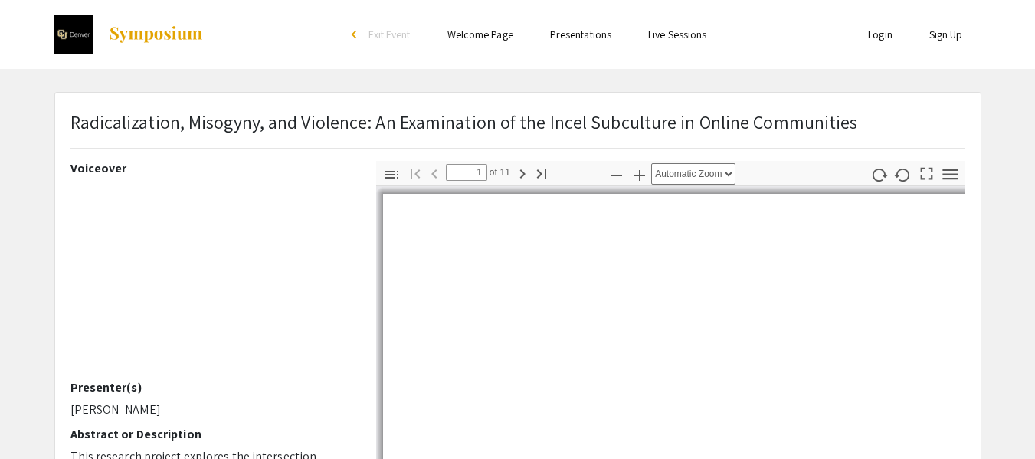
select select "auto"
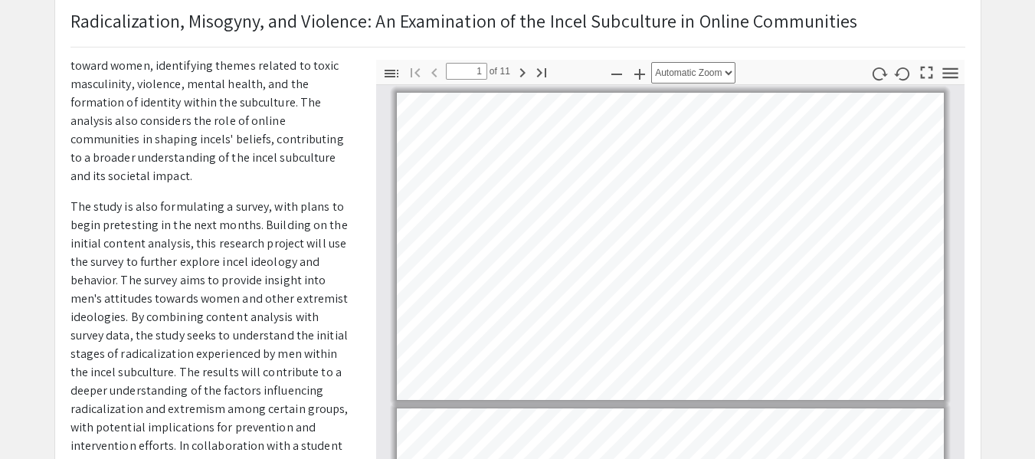
type input "2"
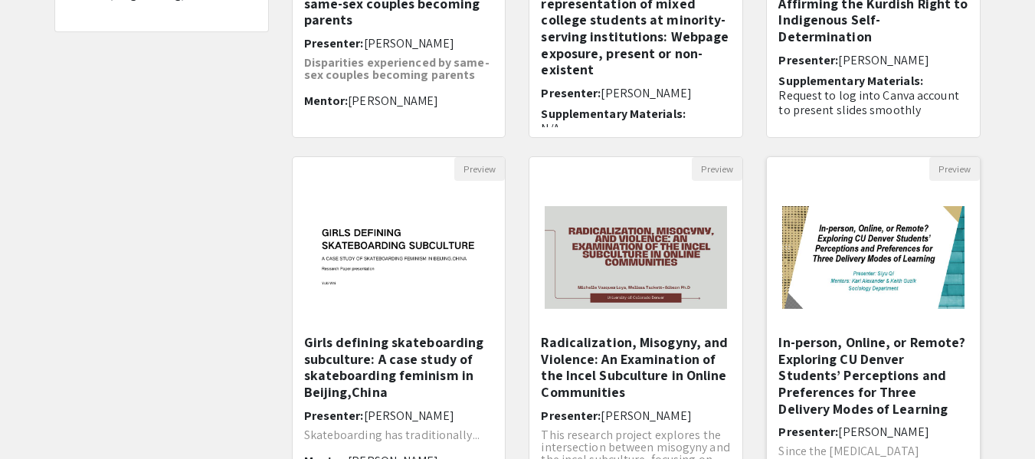
scroll to position [536, 0]
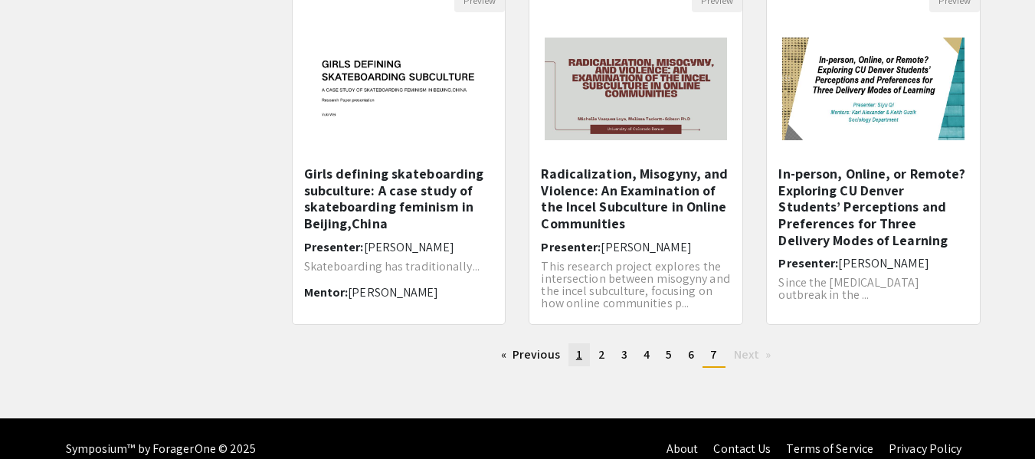
click at [585, 354] on link "page 1" at bounding box center [579, 354] width 21 height 23
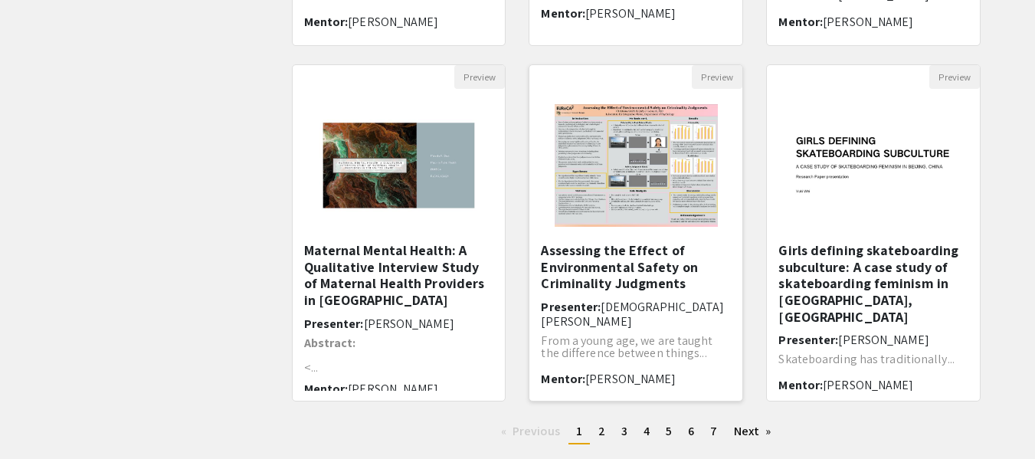
scroll to position [536, 0]
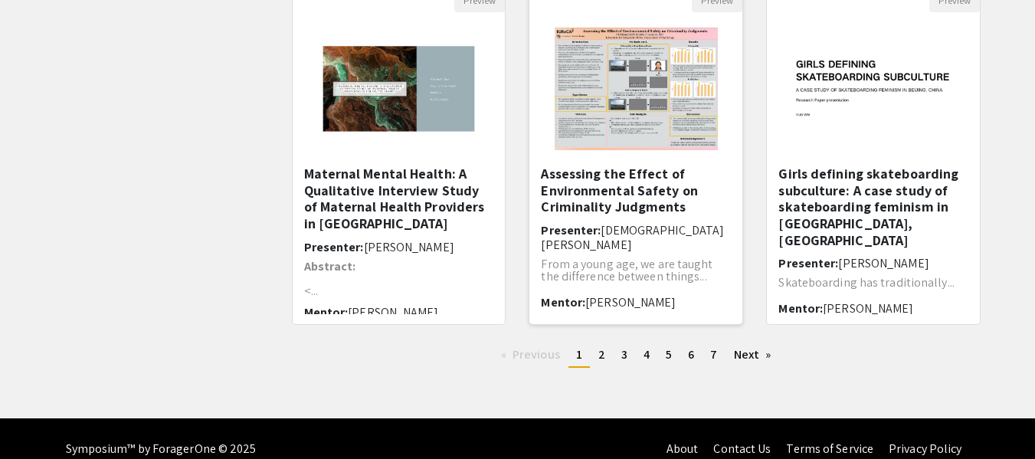
click at [653, 210] on h5 "Assessing the Effect of Environmental Safety on Criminality Judgments" at bounding box center [636, 191] width 190 height 50
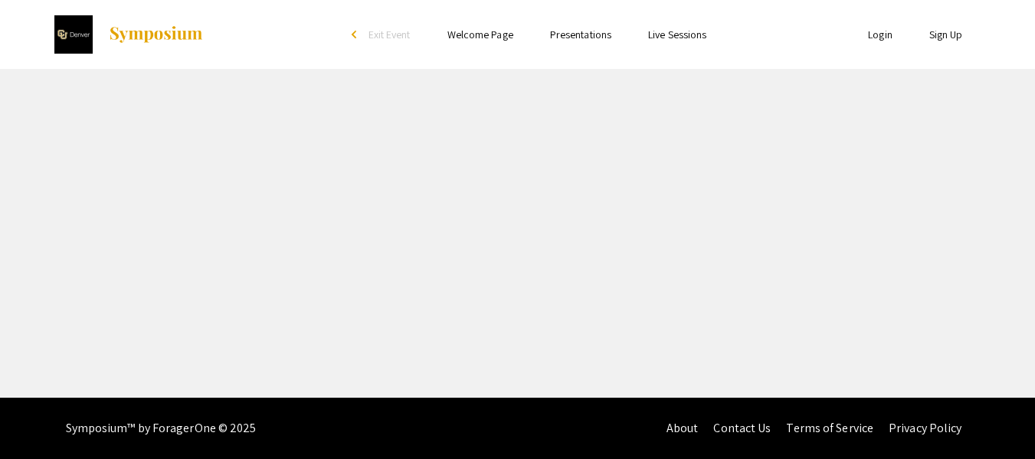
select select "custom"
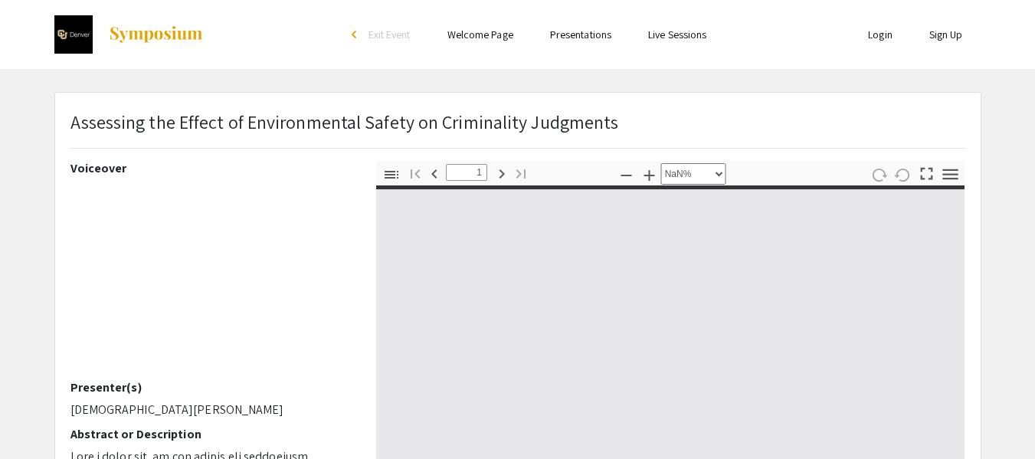
type input "0"
select select "custom"
type input "1"
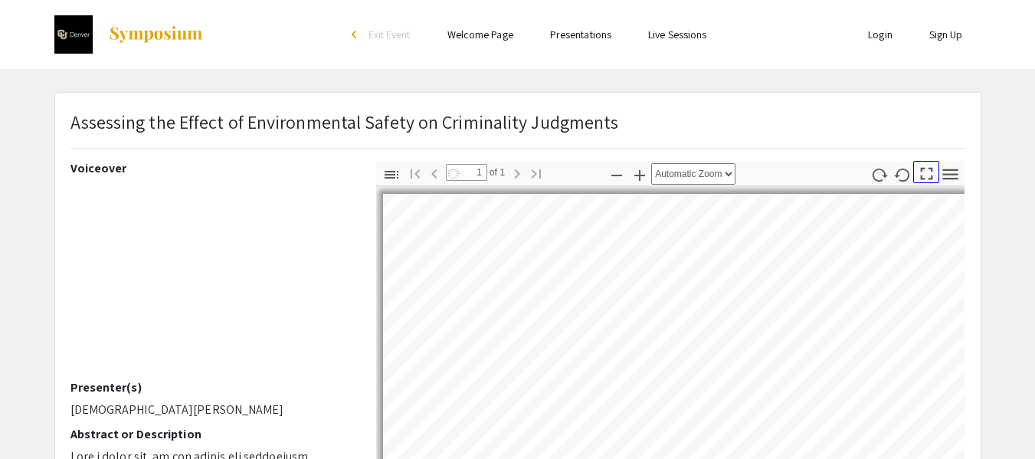
click at [920, 170] on icon "button" at bounding box center [926, 173] width 21 height 21
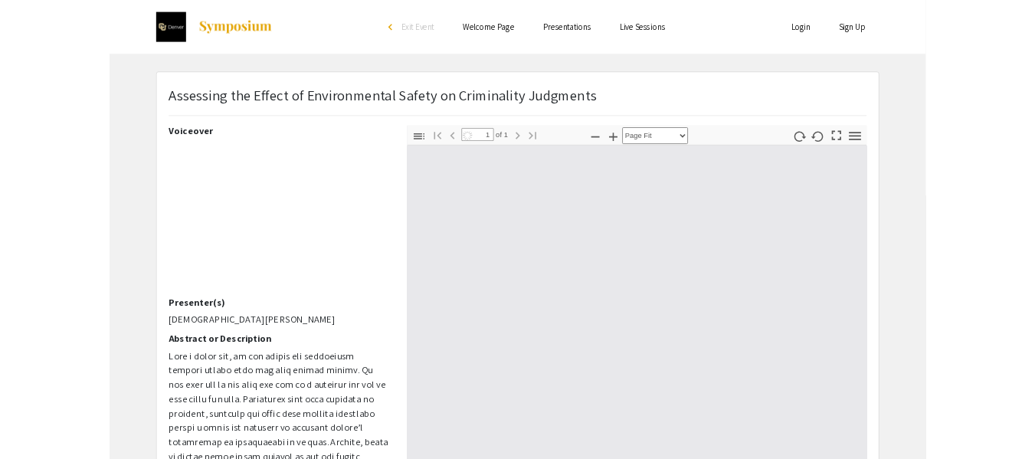
scroll to position [588, 0]
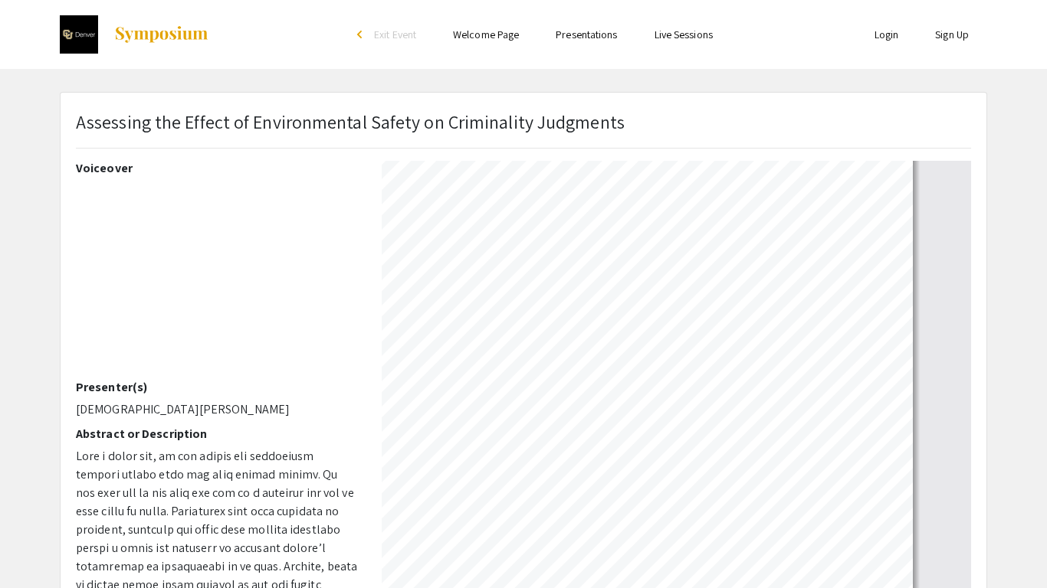
select select "auto"
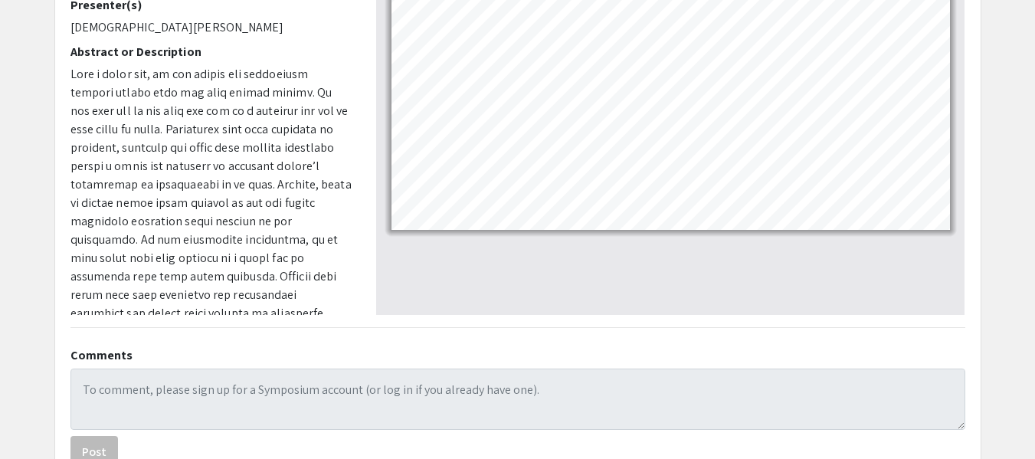
scroll to position [383, 0]
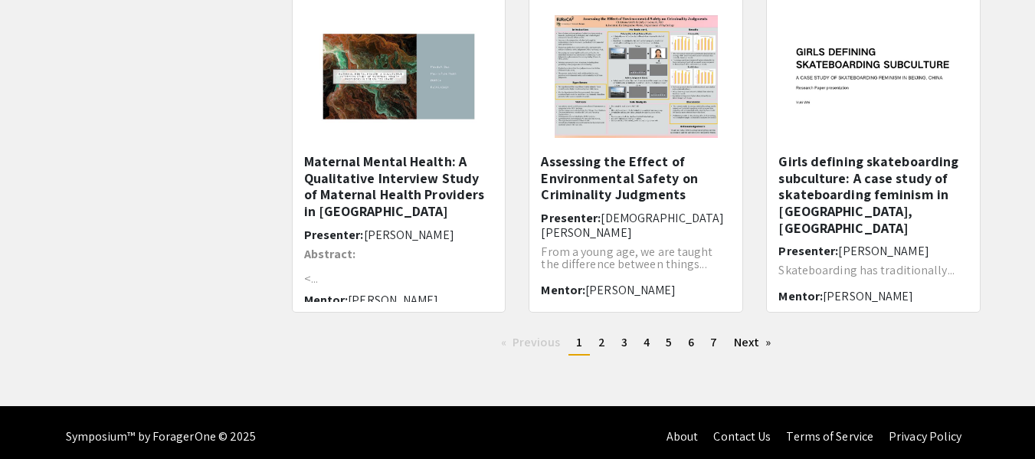
scroll to position [557, 0]
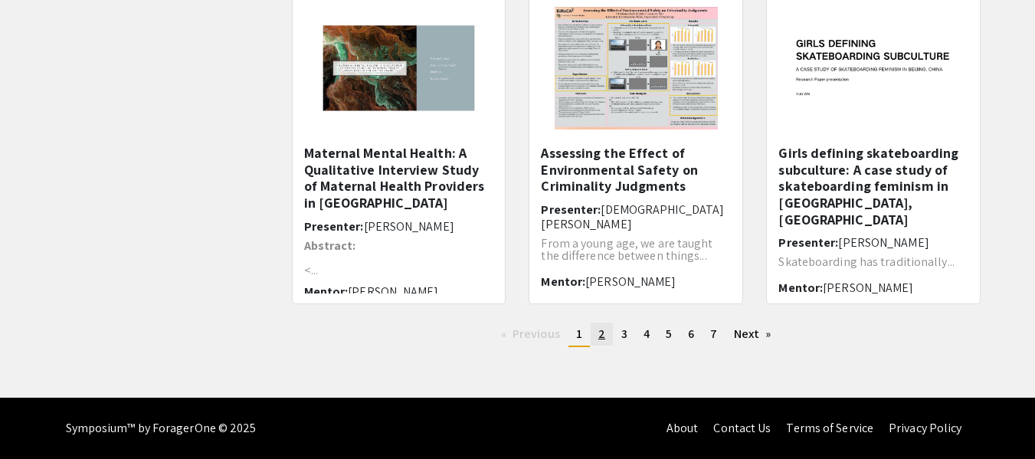
click at [598, 327] on link "page 2" at bounding box center [602, 334] width 22 height 23
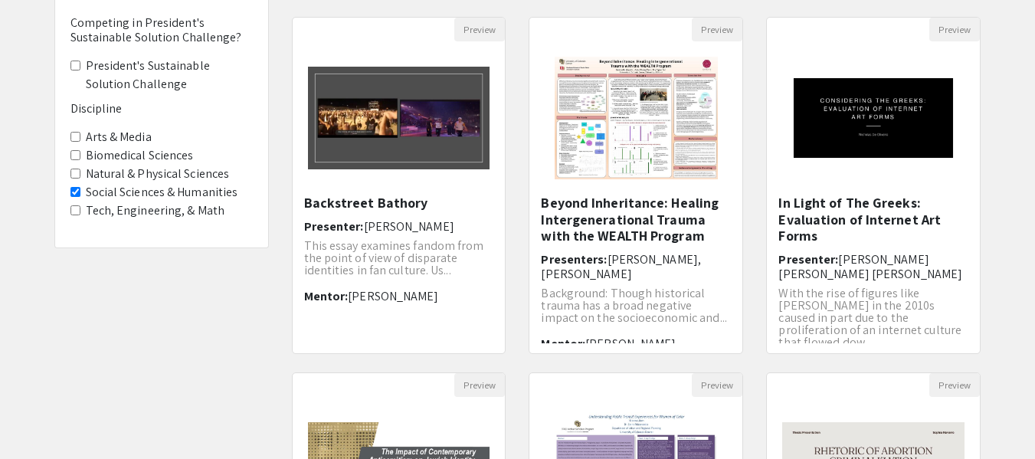
scroll to position [153, 0]
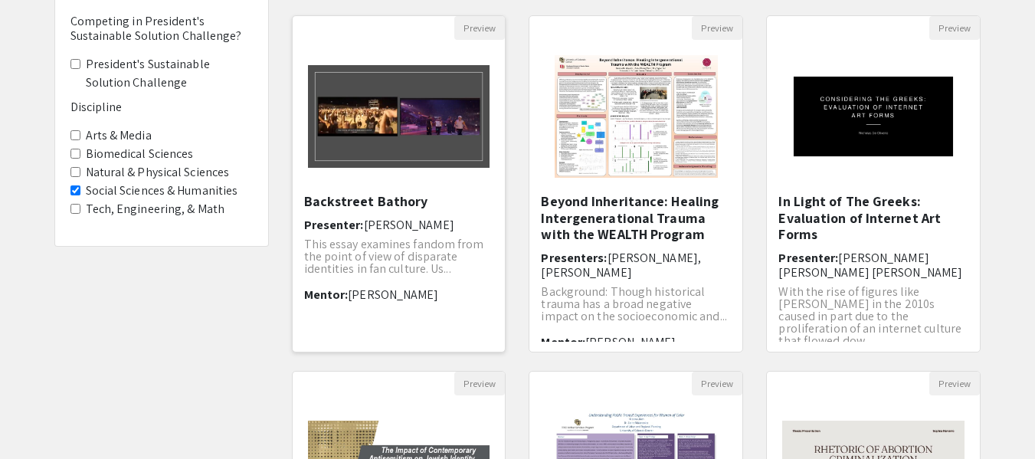
click at [360, 159] on img "Open Presentation <p>Backstreet Bathory</p>" at bounding box center [399, 116] width 213 height 133
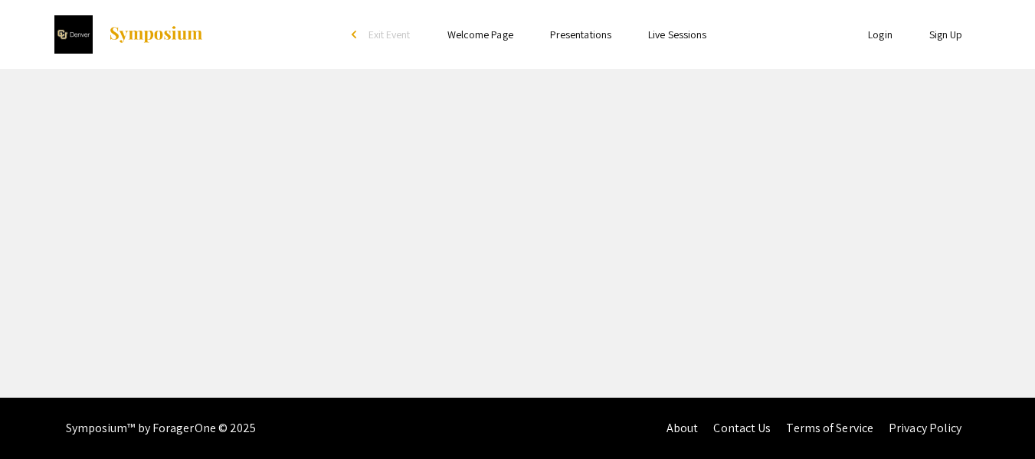
select select "custom"
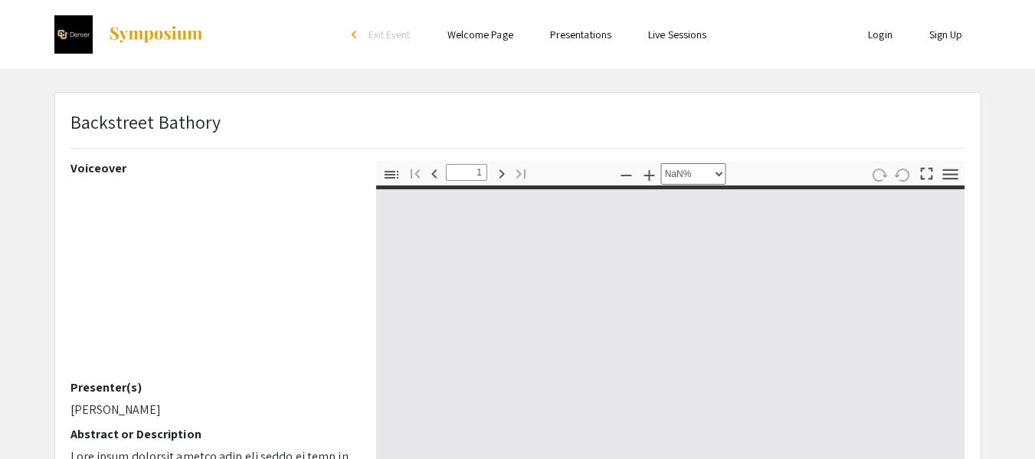
type input "0"
select select "custom"
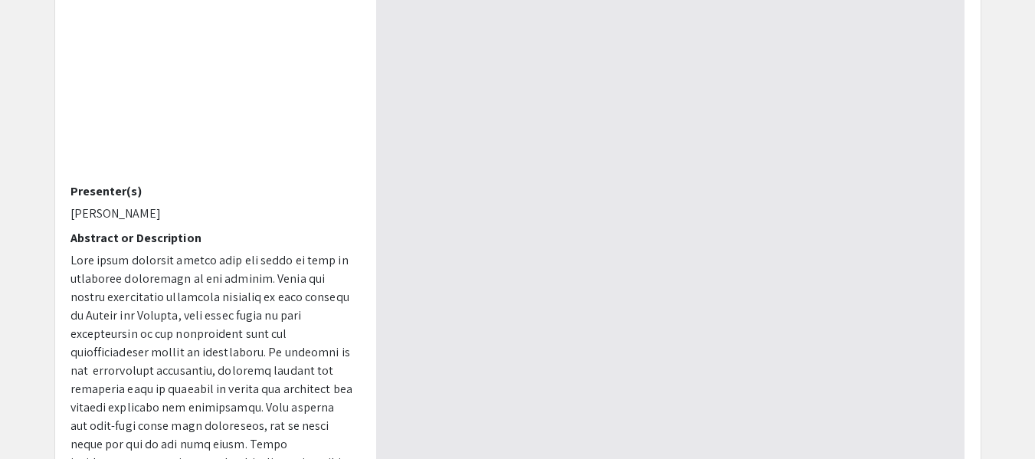
scroll to position [383, 0]
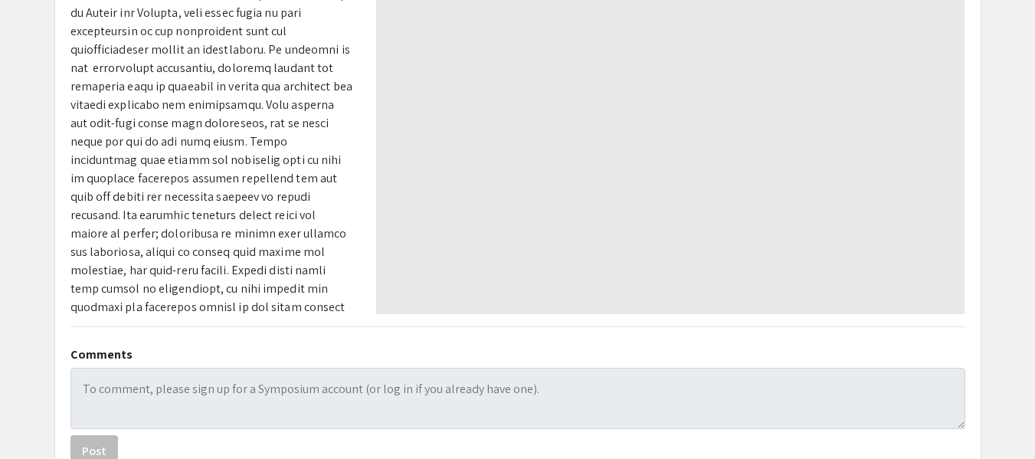
type input "1"
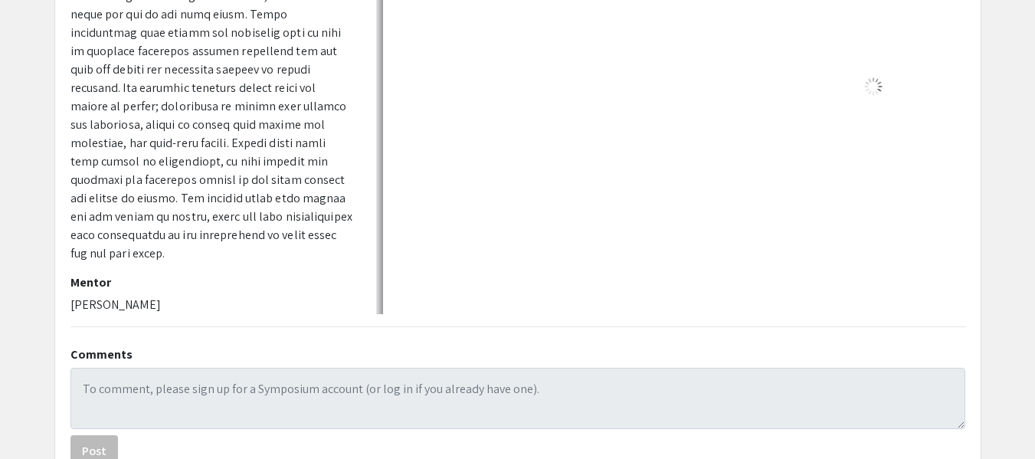
select select "auto"
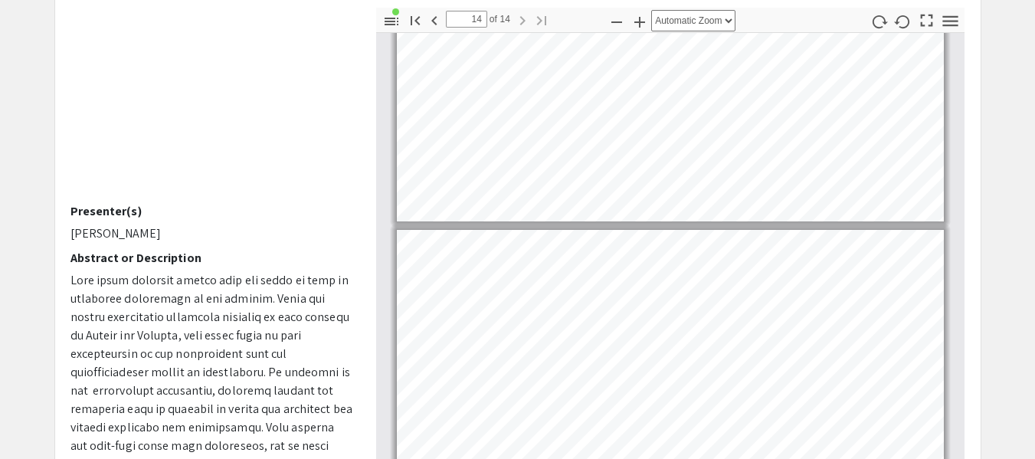
scroll to position [0, 0]
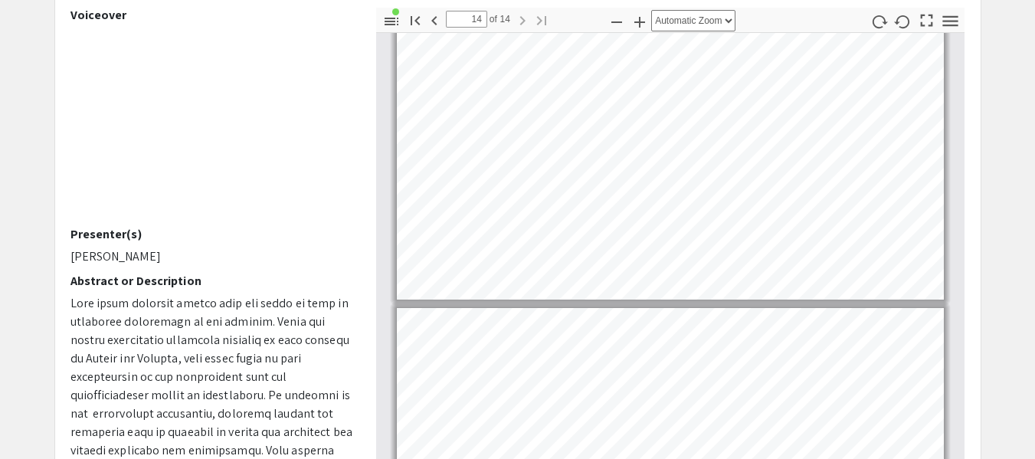
type input "13"
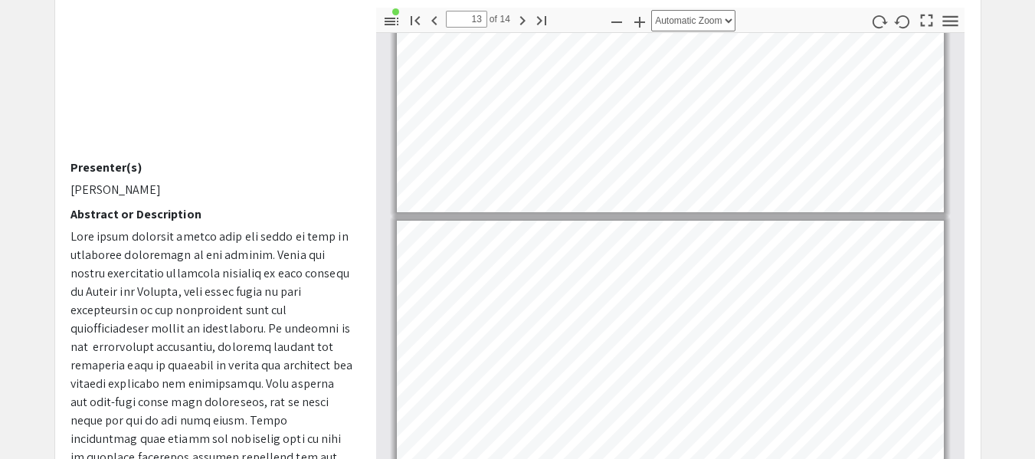
scroll to position [67, 0]
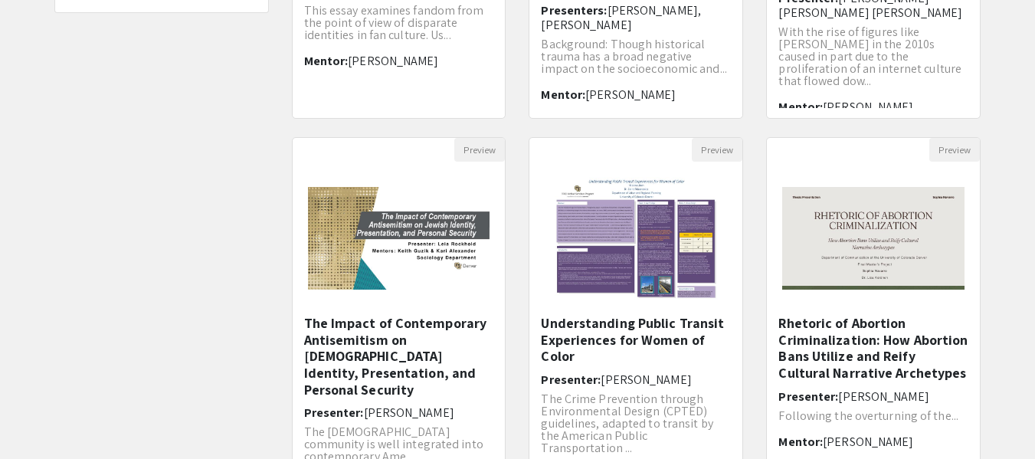
scroll to position [557, 0]
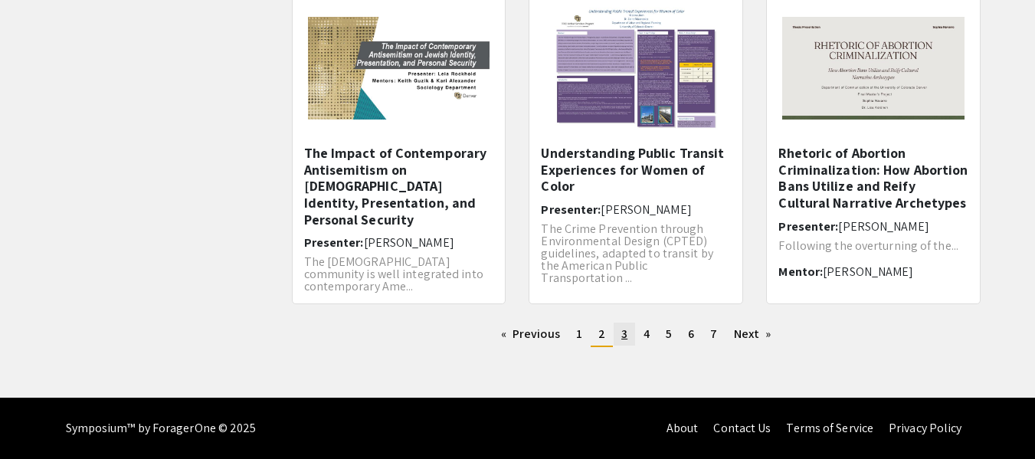
click at [626, 341] on span "3" at bounding box center [624, 334] width 6 height 16
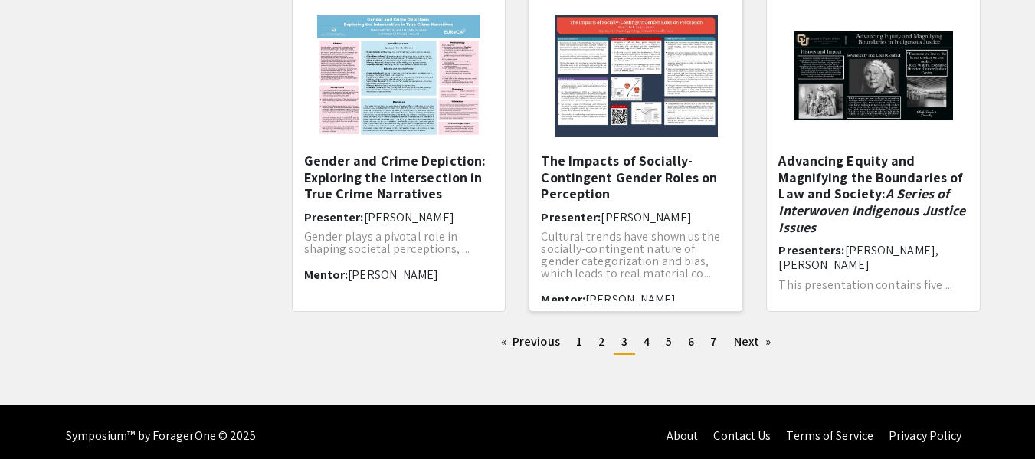
scroll to position [557, 0]
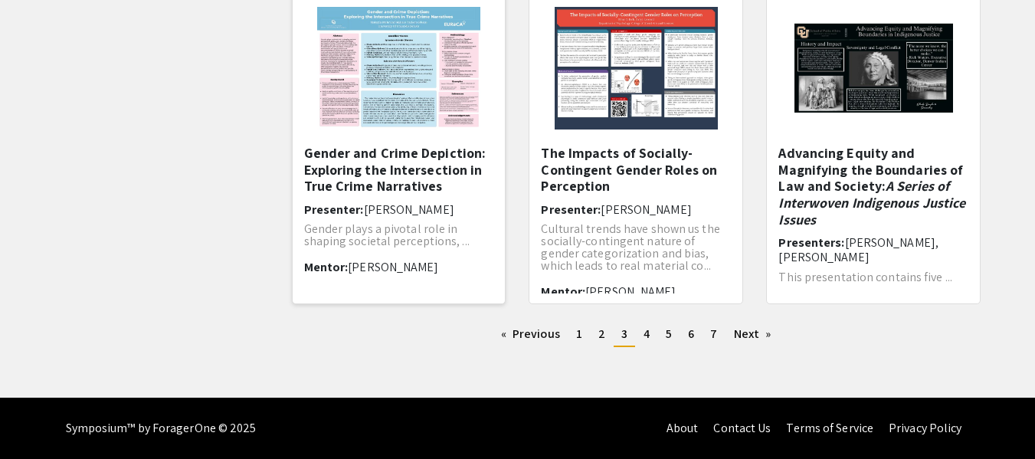
click at [386, 188] on h5 "Gender and Crime Depiction: Exploring the Intersection in True Crime Narratives" at bounding box center [399, 170] width 190 height 50
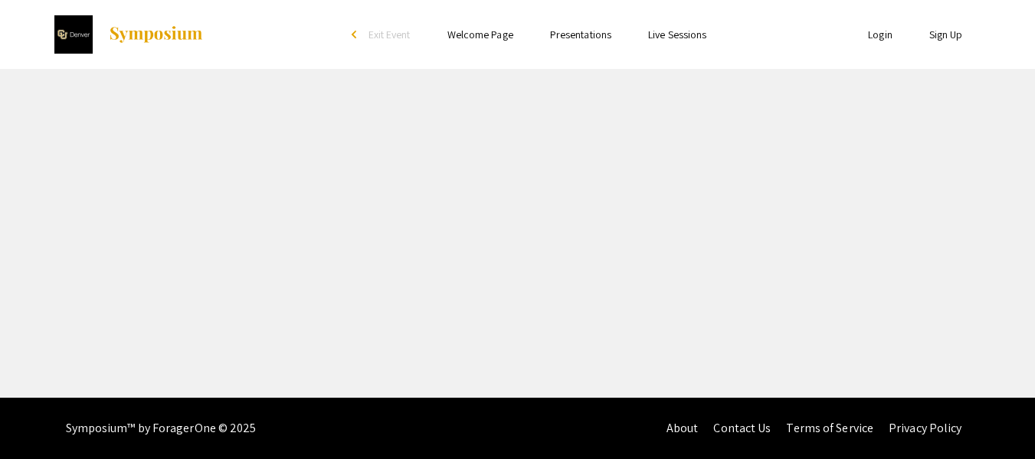
select select "custom"
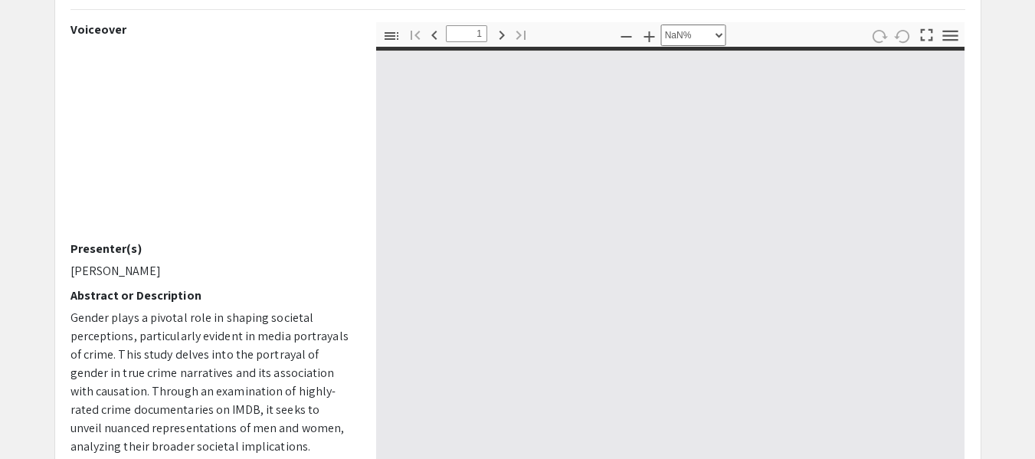
type input "0"
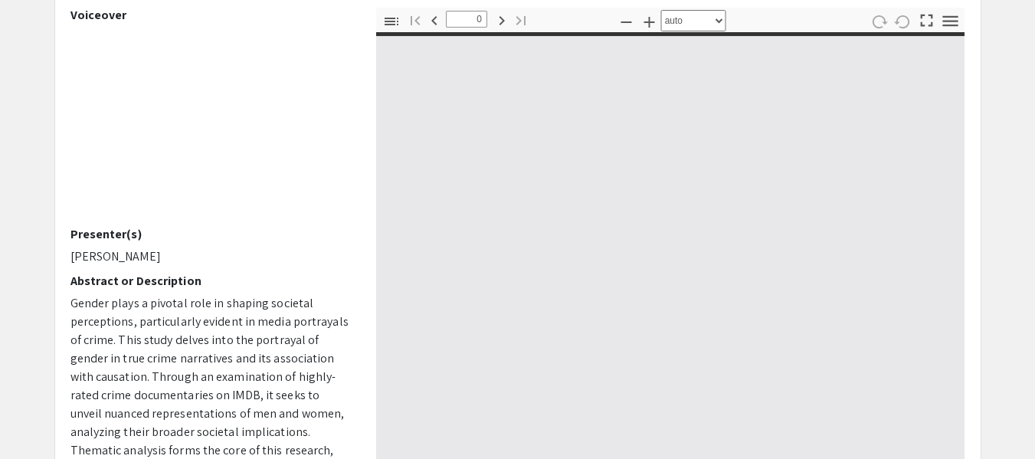
select select "custom"
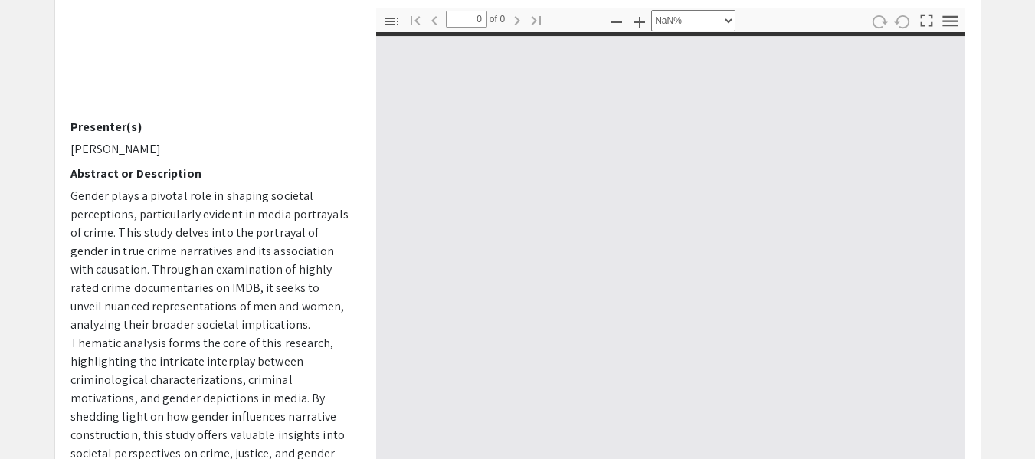
type input "1"
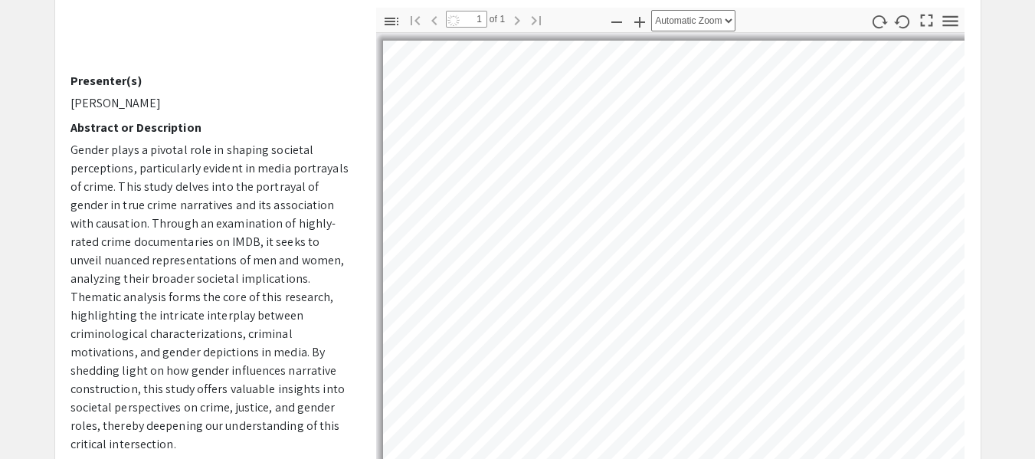
scroll to position [179, 0]
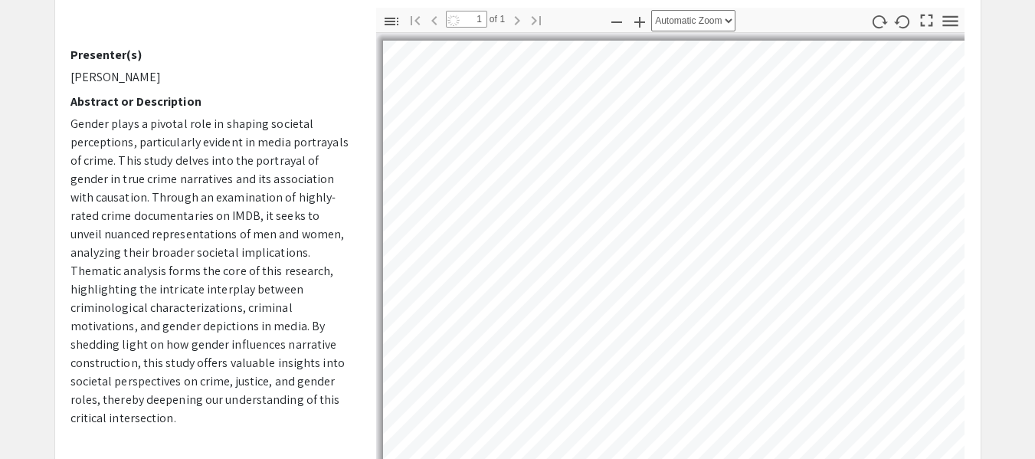
select select "auto"
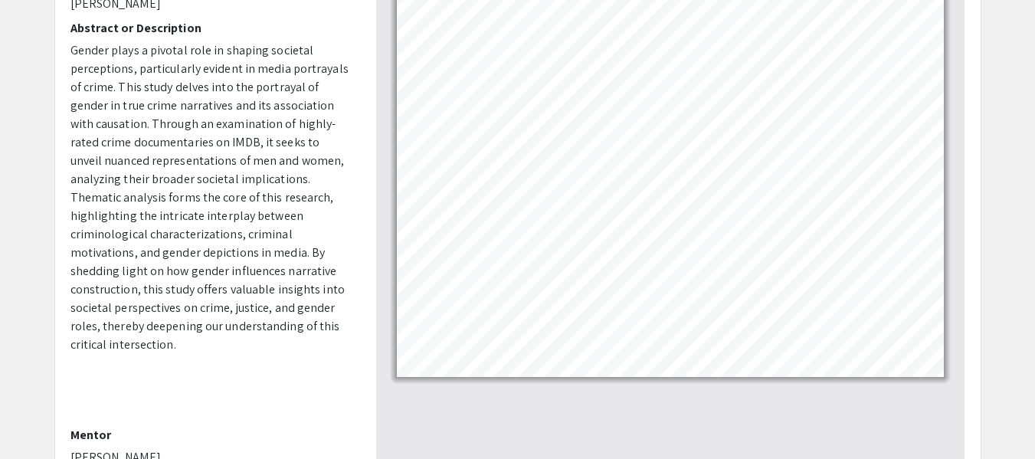
scroll to position [306, 0]
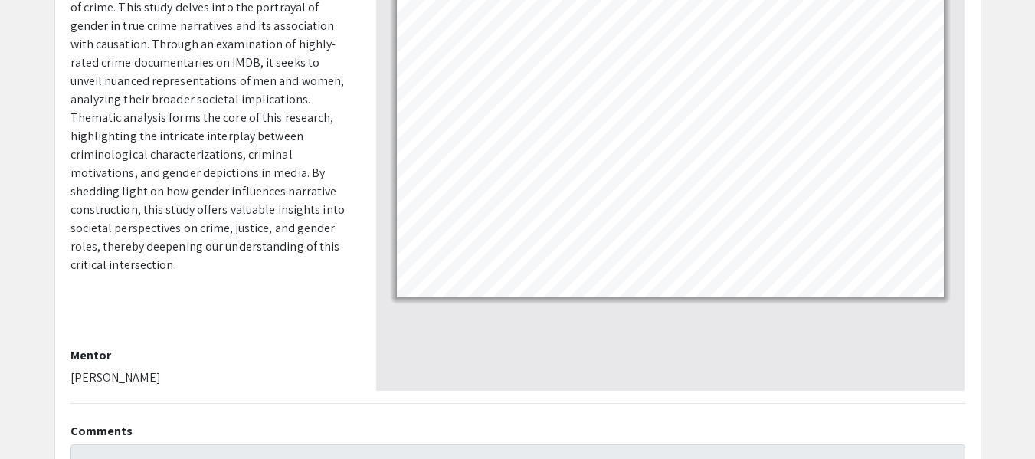
drag, startPoint x: 162, startPoint y: 370, endPoint x: 68, endPoint y: 375, distance: 94.4
click at [68, 375] on div "Voiceover Presenter(s) [PERSON_NAME] Abstract or Description Gender plays a piv…" at bounding box center [212, 122] width 306 height 536
click at [213, 151] on span "Gender plays a pivotal role in shaping societal perceptions, particularly evide…" at bounding box center [209, 117] width 278 height 310
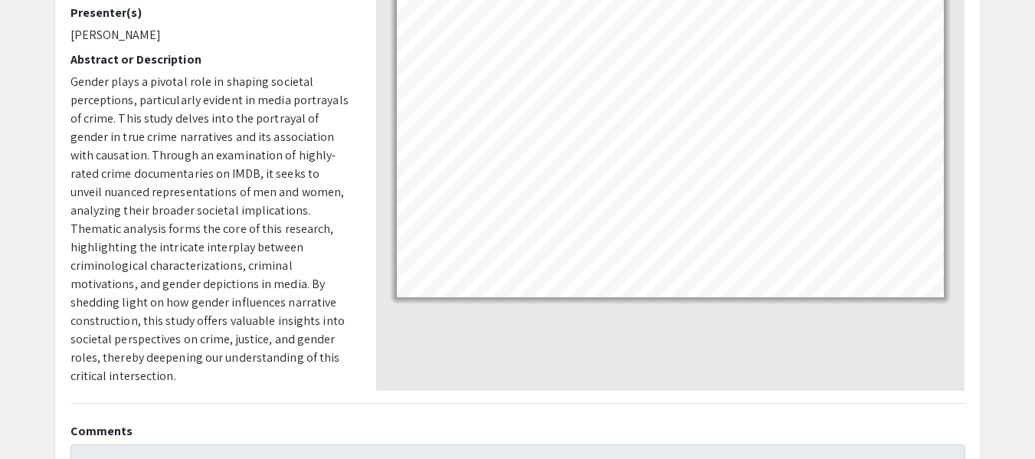
scroll to position [0, 0]
